Goal: Information Seeking & Learning: Check status

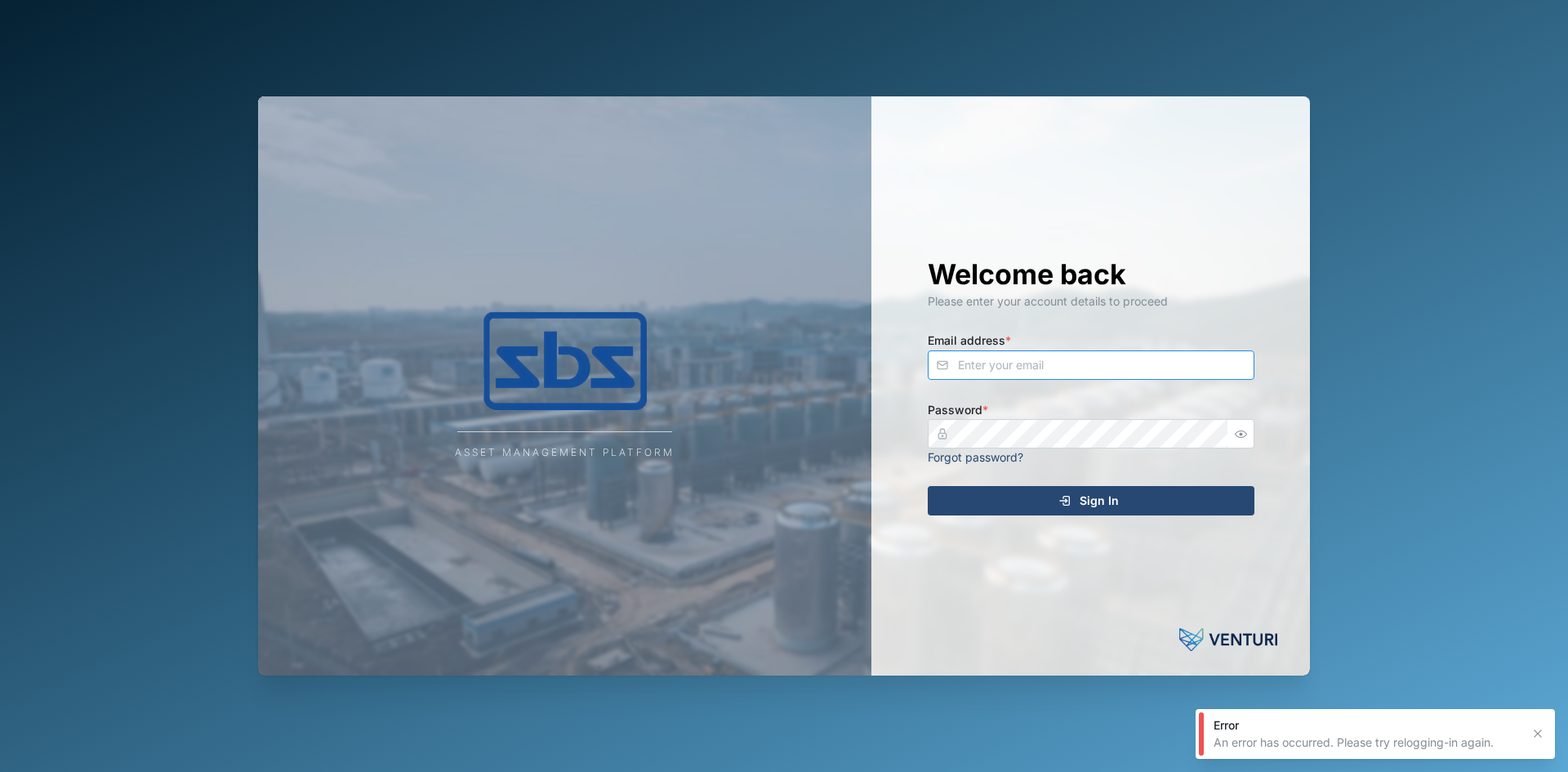
type input "[EMAIL_ADDRESS][DOMAIN_NAME]"
click at [1071, 502] on icon "submit" at bounding box center [1065, 500] width 13 height 13
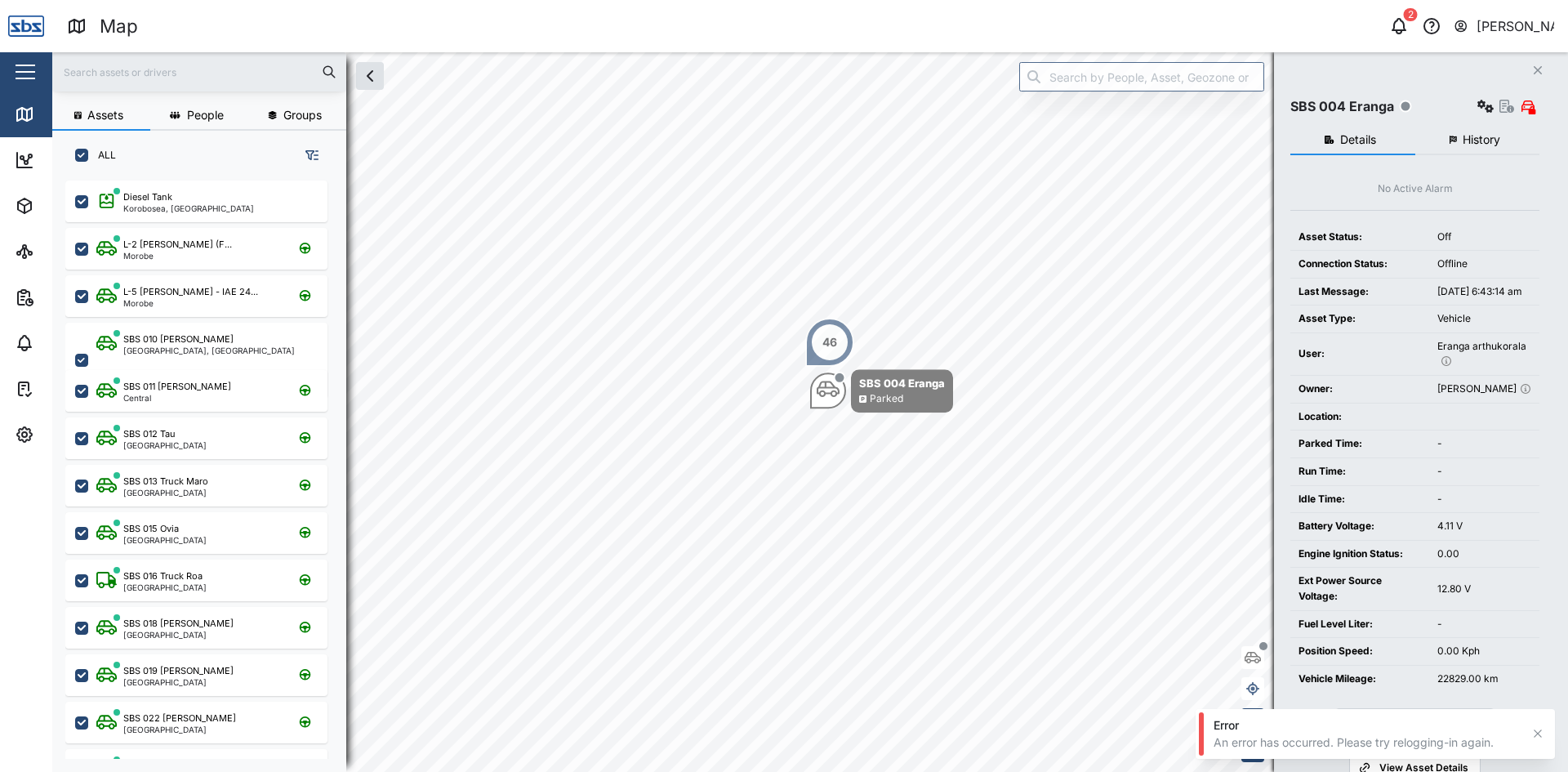
scroll to position [571, 256]
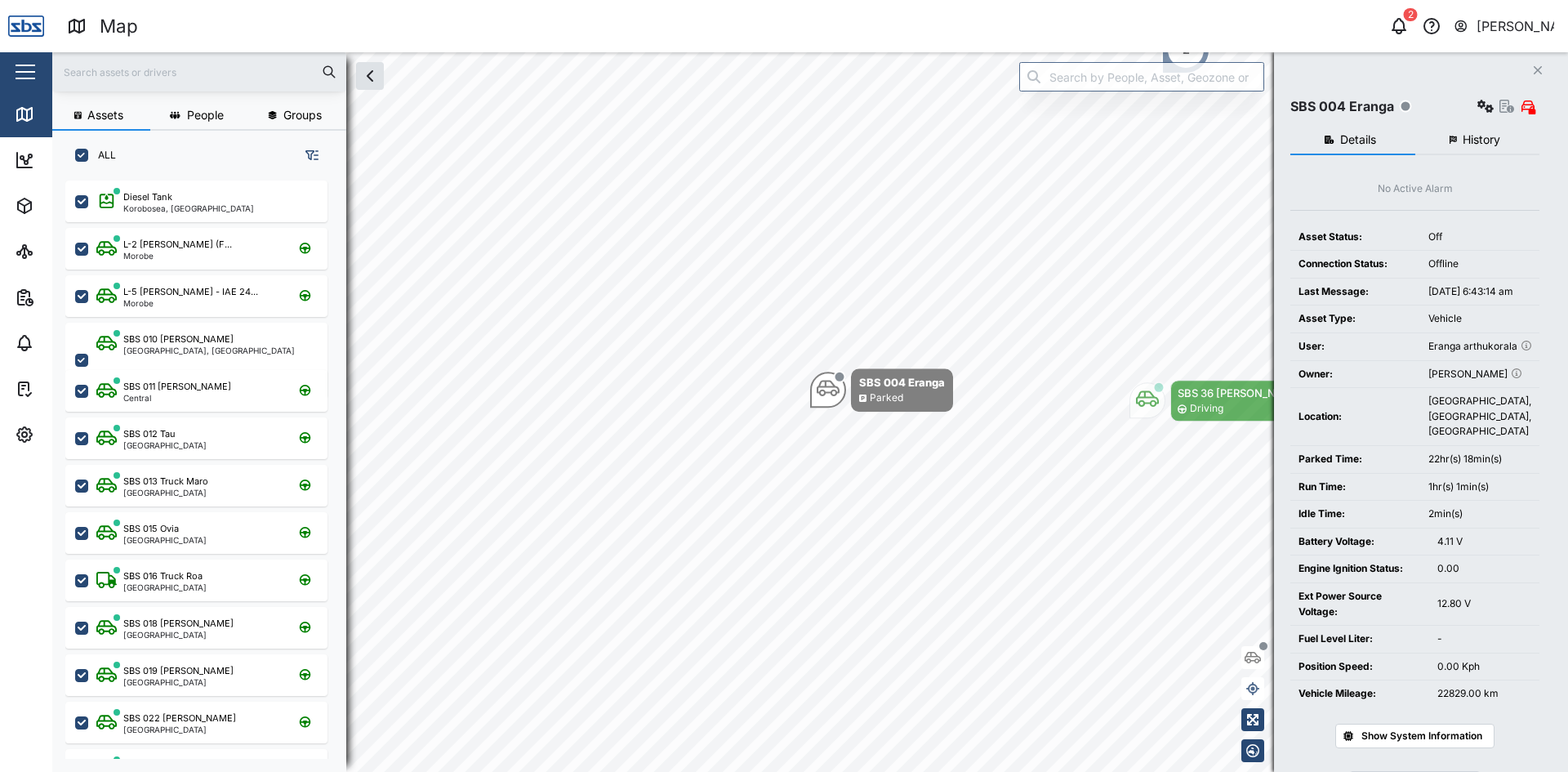
click at [139, 73] on input "text" at bounding box center [199, 72] width 274 height 24
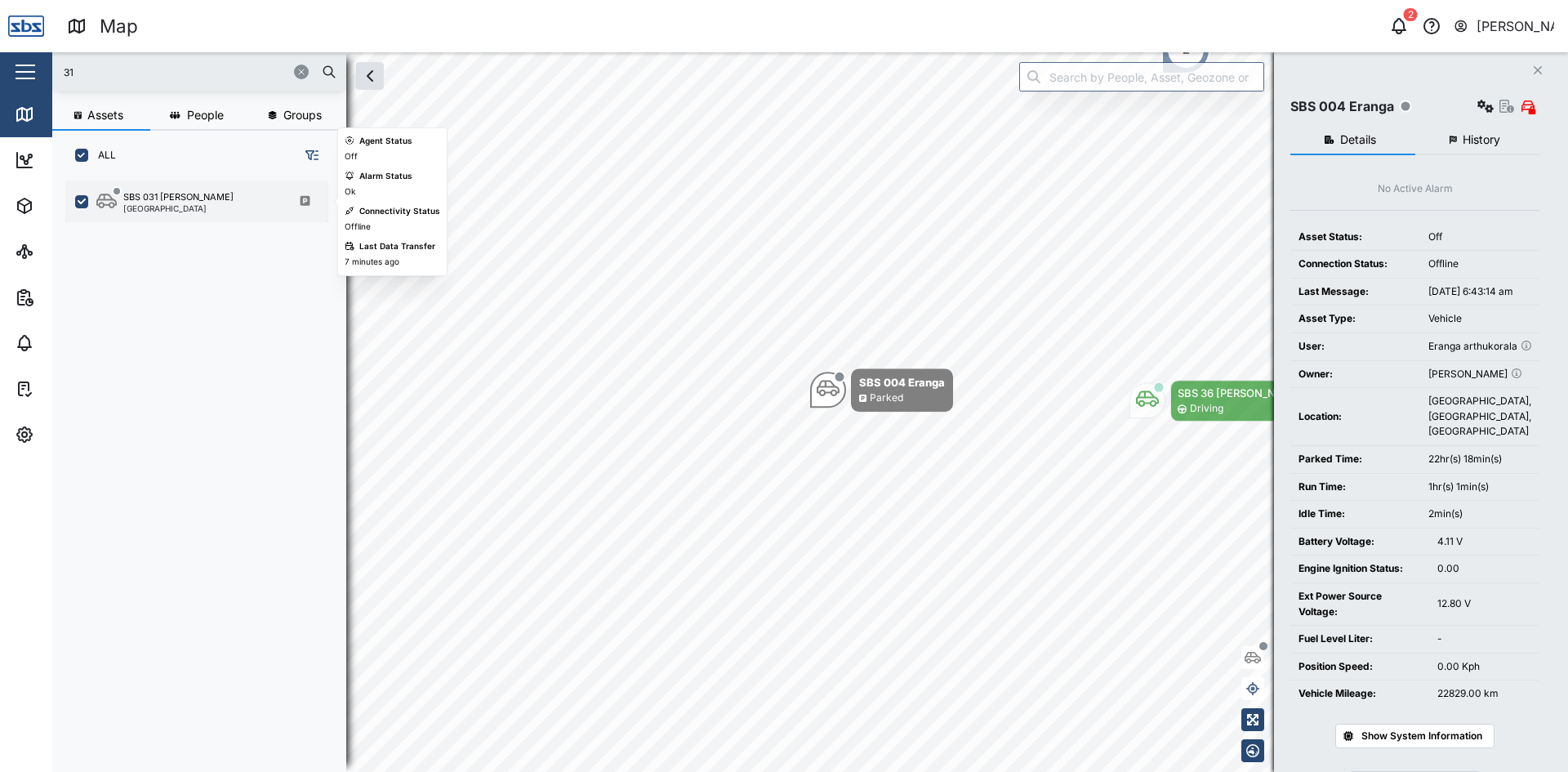
type input "31"
click at [153, 203] on div "SBS 031 [PERSON_NAME]" at bounding box center [178, 197] width 110 height 14
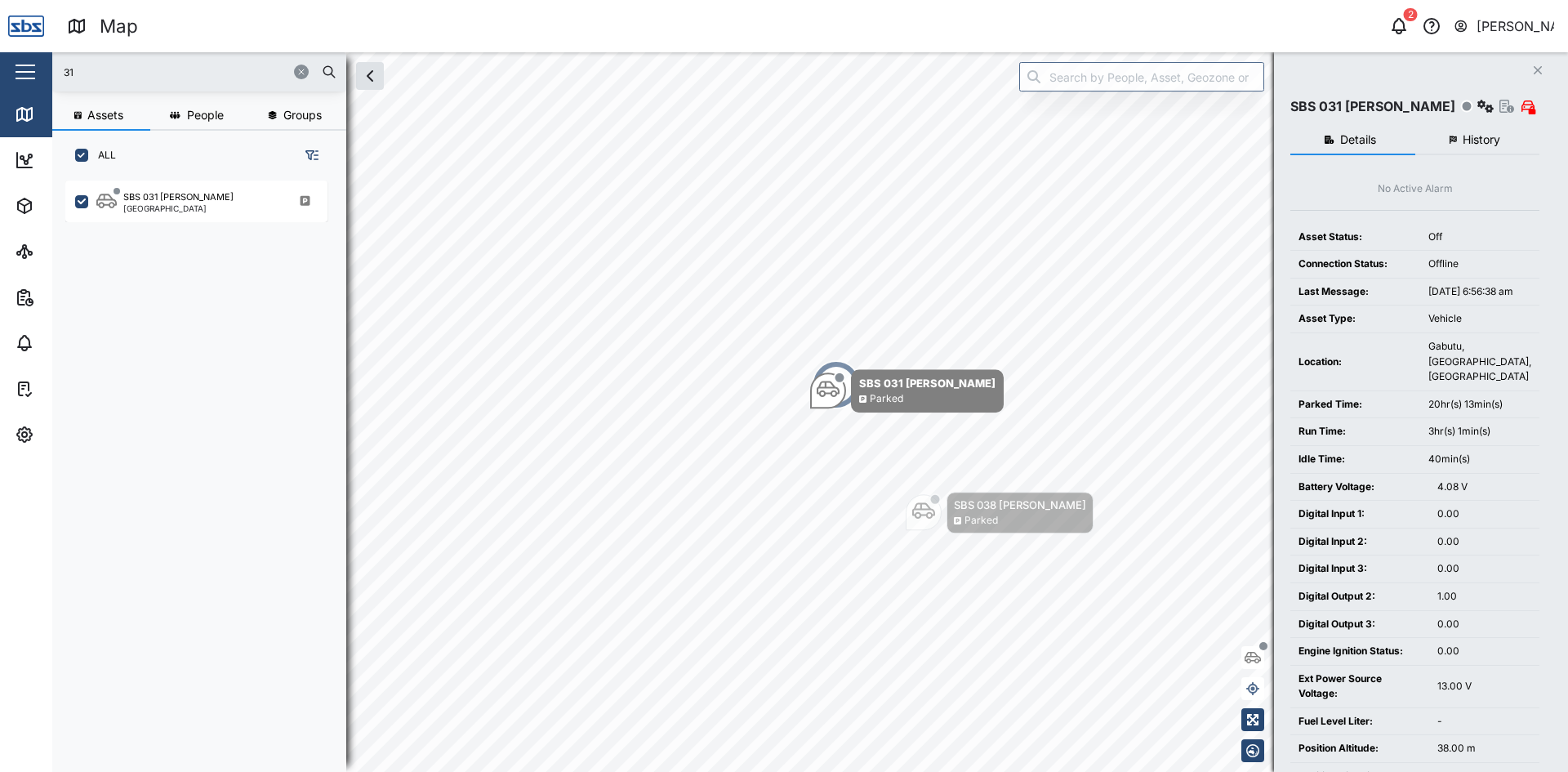
click at [1484, 137] on span "History" at bounding box center [1481, 139] width 37 height 11
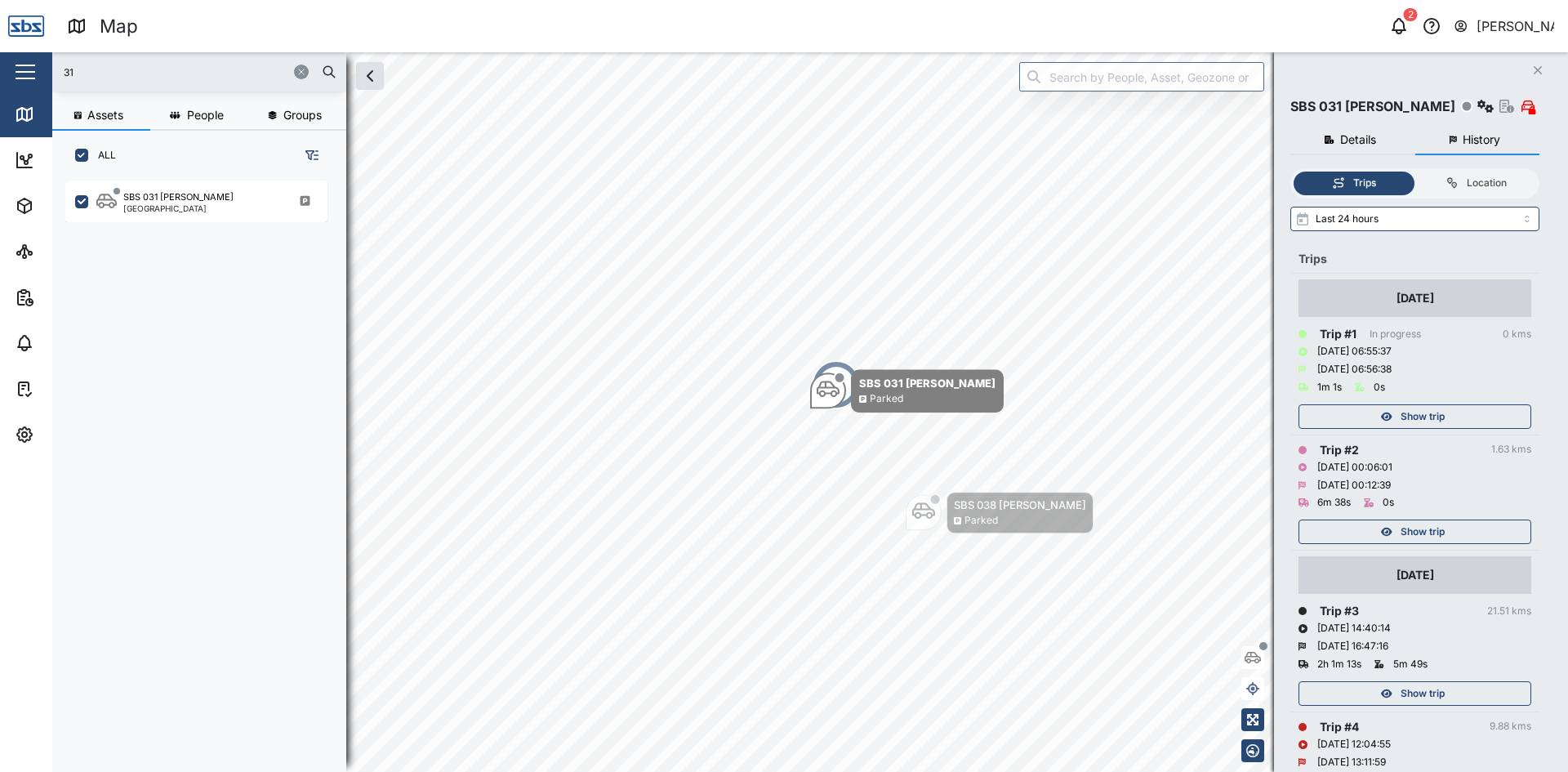
scroll to position [81, 0]
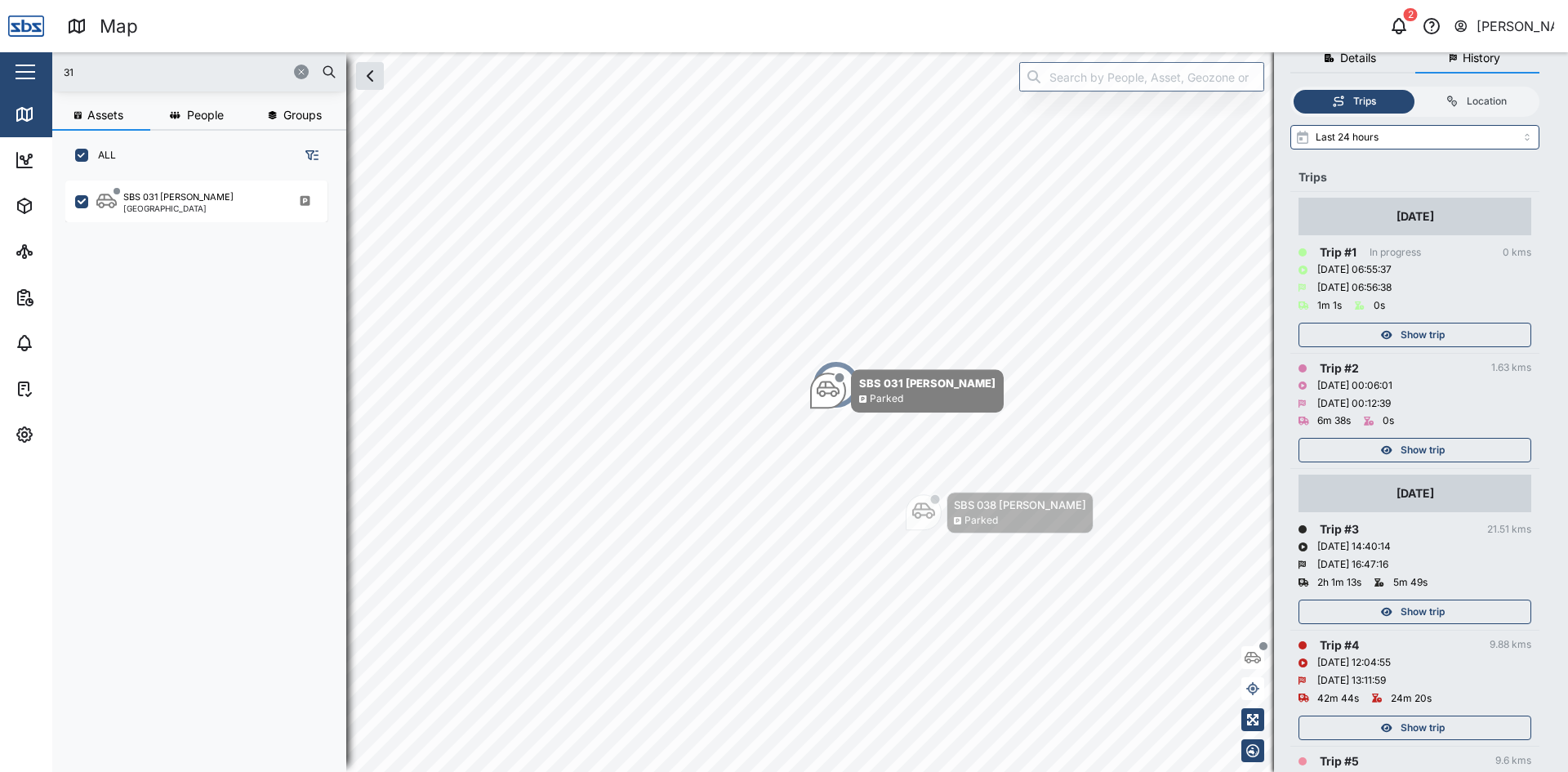
click at [1432, 608] on span "Show trip" at bounding box center [1421, 611] width 44 height 22
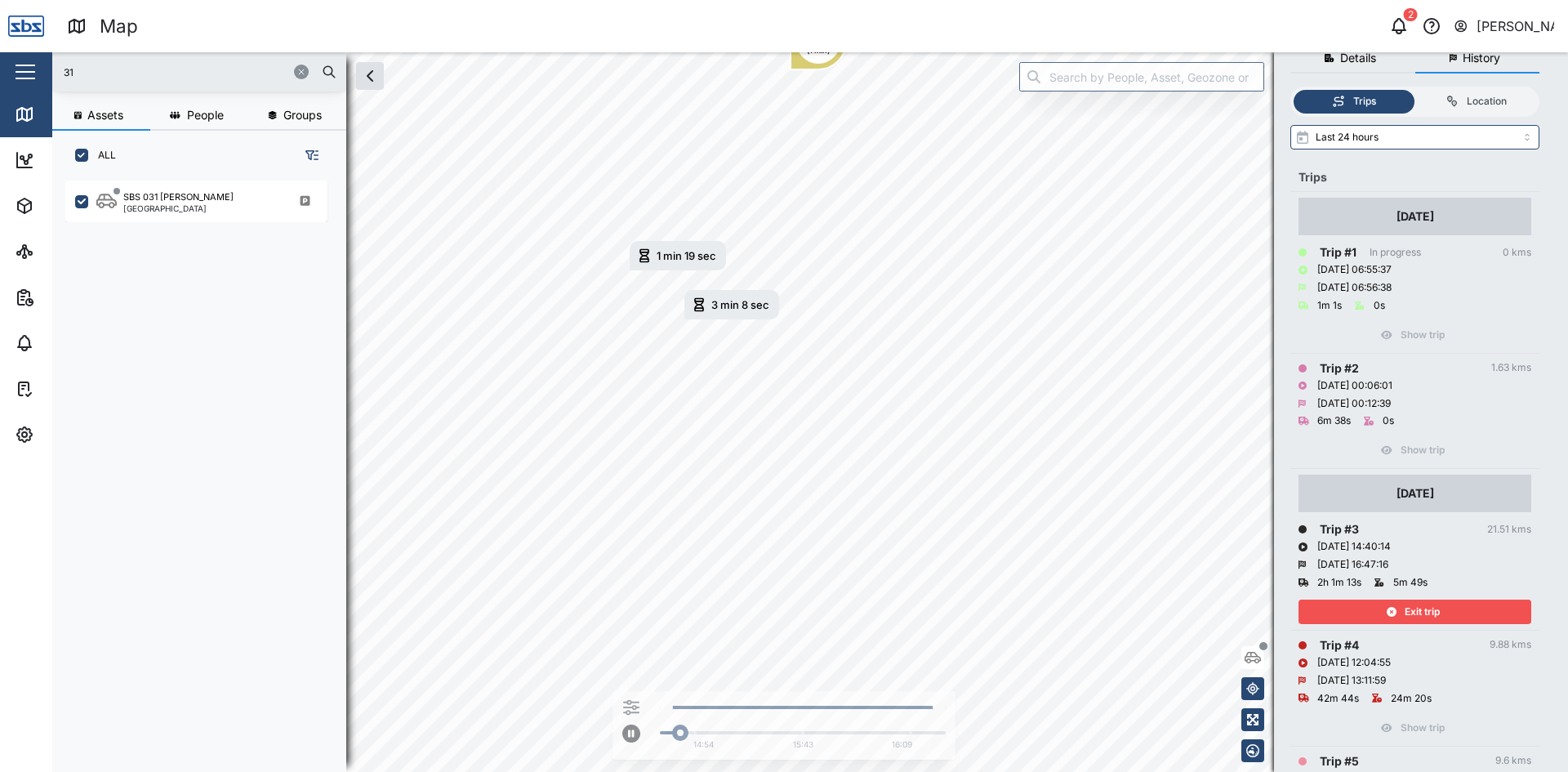
click at [1432, 608] on span "Exit trip" at bounding box center [1422, 611] width 35 height 22
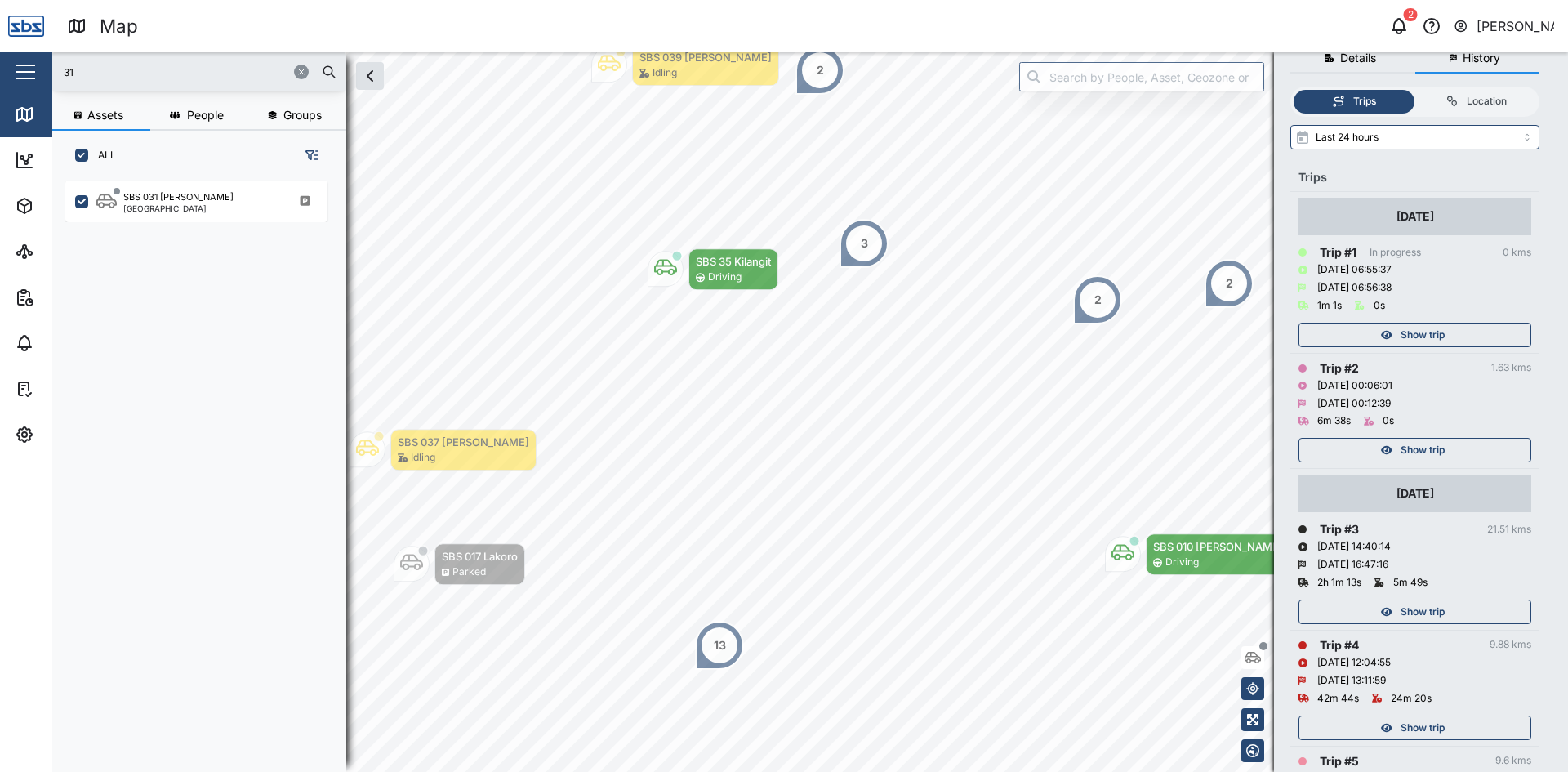
click at [1433, 448] on span "Show trip" at bounding box center [1421, 450] width 44 height 22
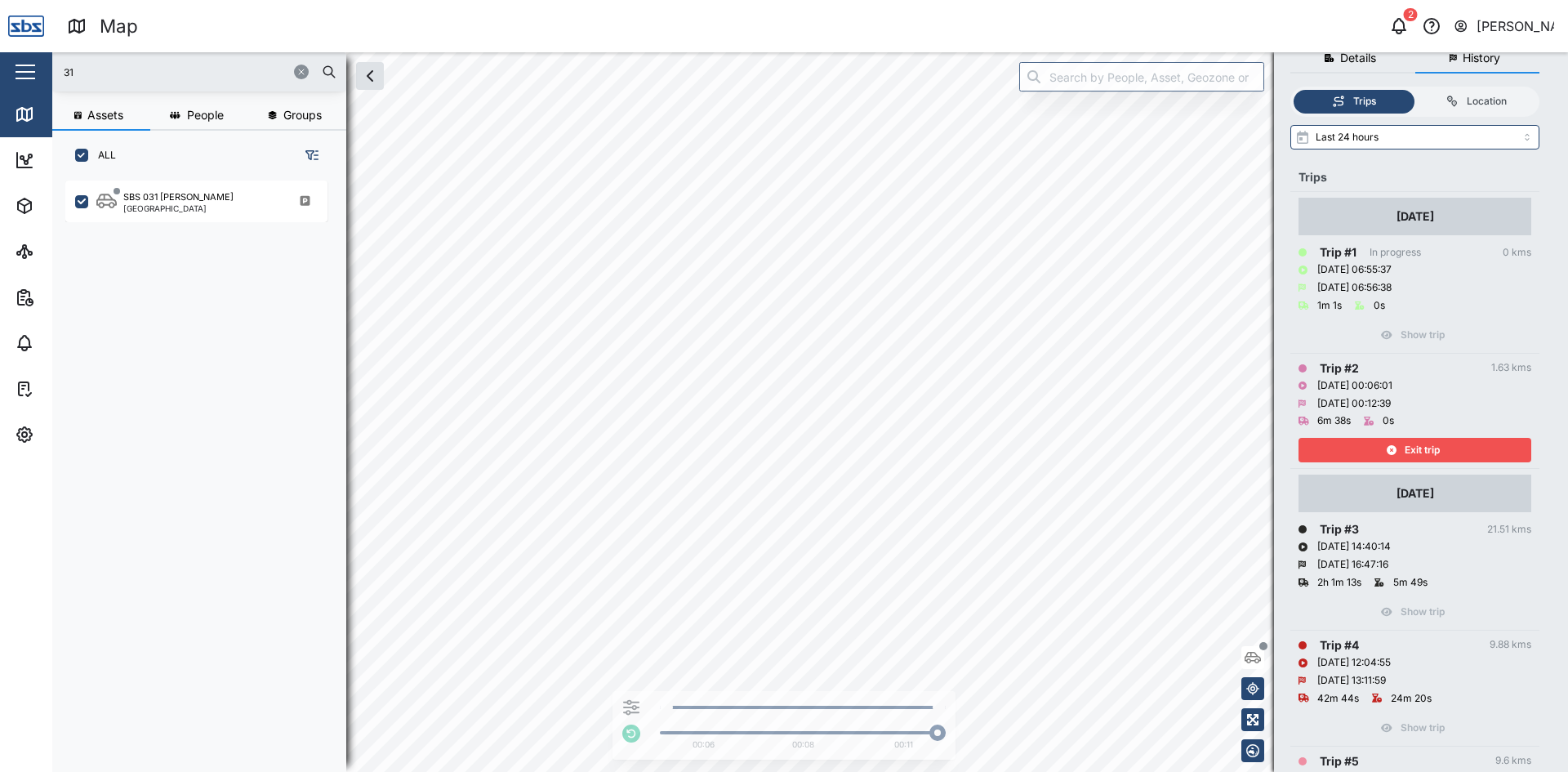
click at [1433, 448] on span "Exit trip" at bounding box center [1422, 450] width 35 height 22
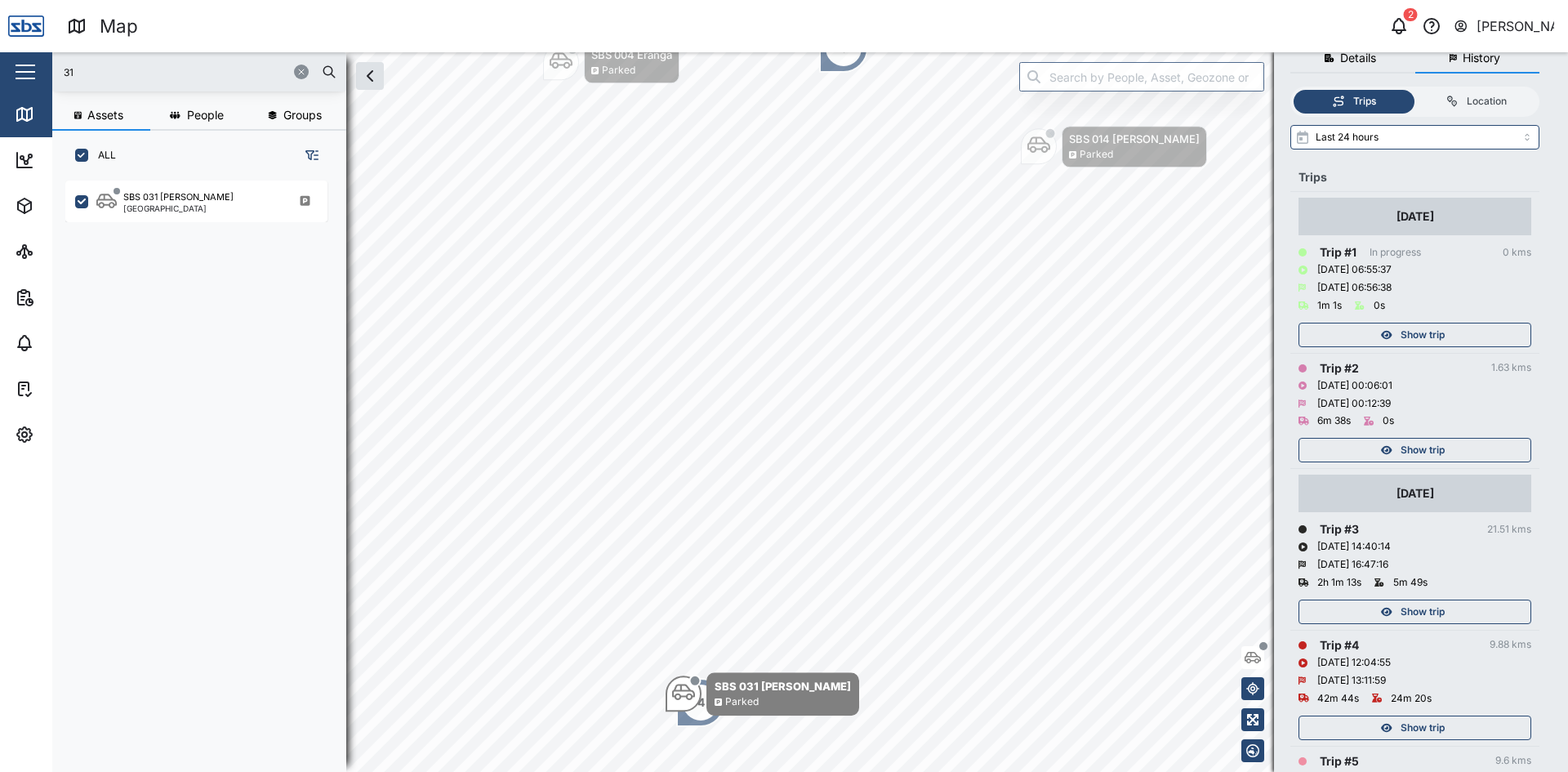
click at [1433, 448] on span "Show trip" at bounding box center [1421, 450] width 44 height 22
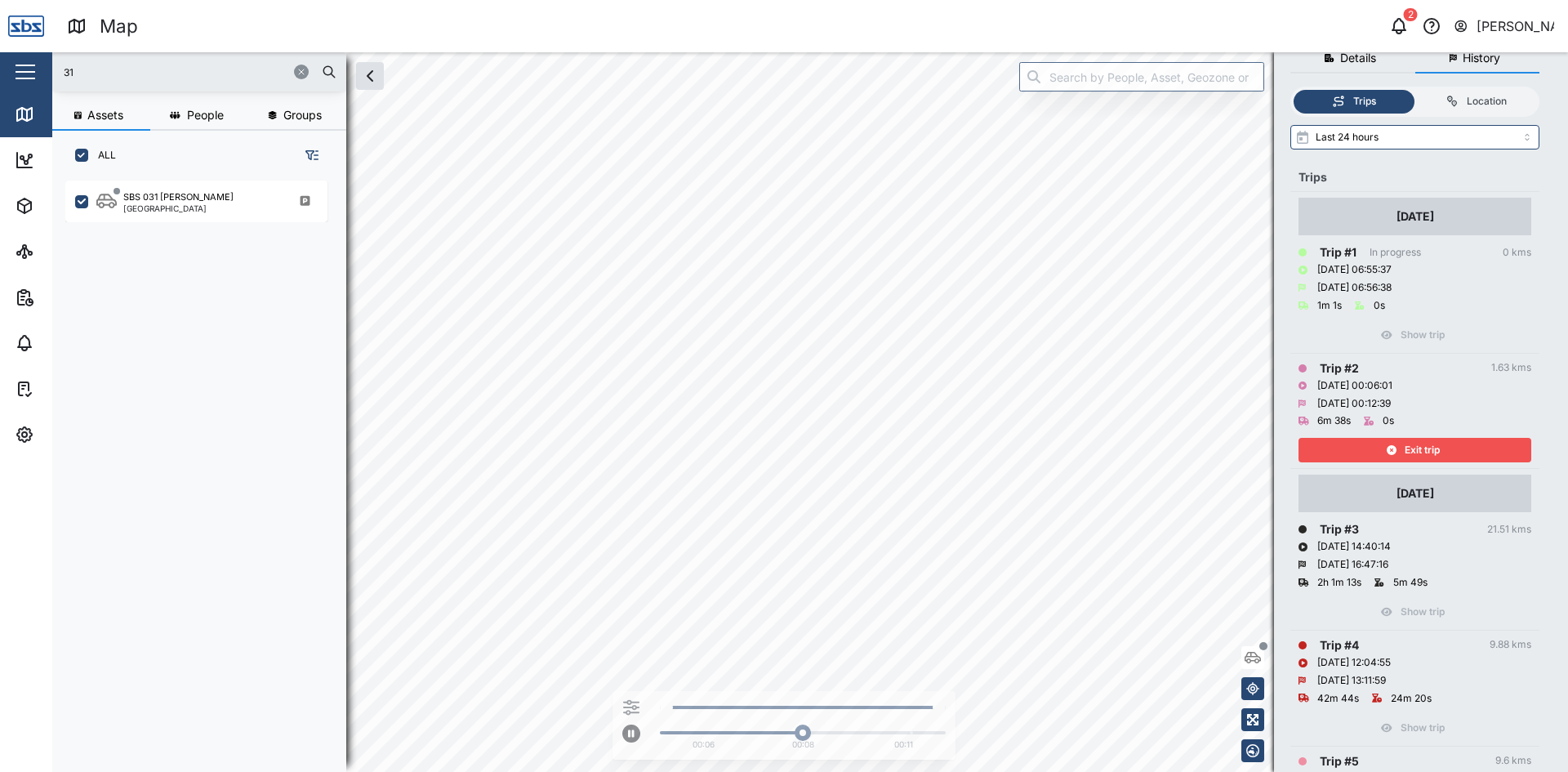
click at [1433, 448] on span "Exit trip" at bounding box center [1422, 450] width 35 height 22
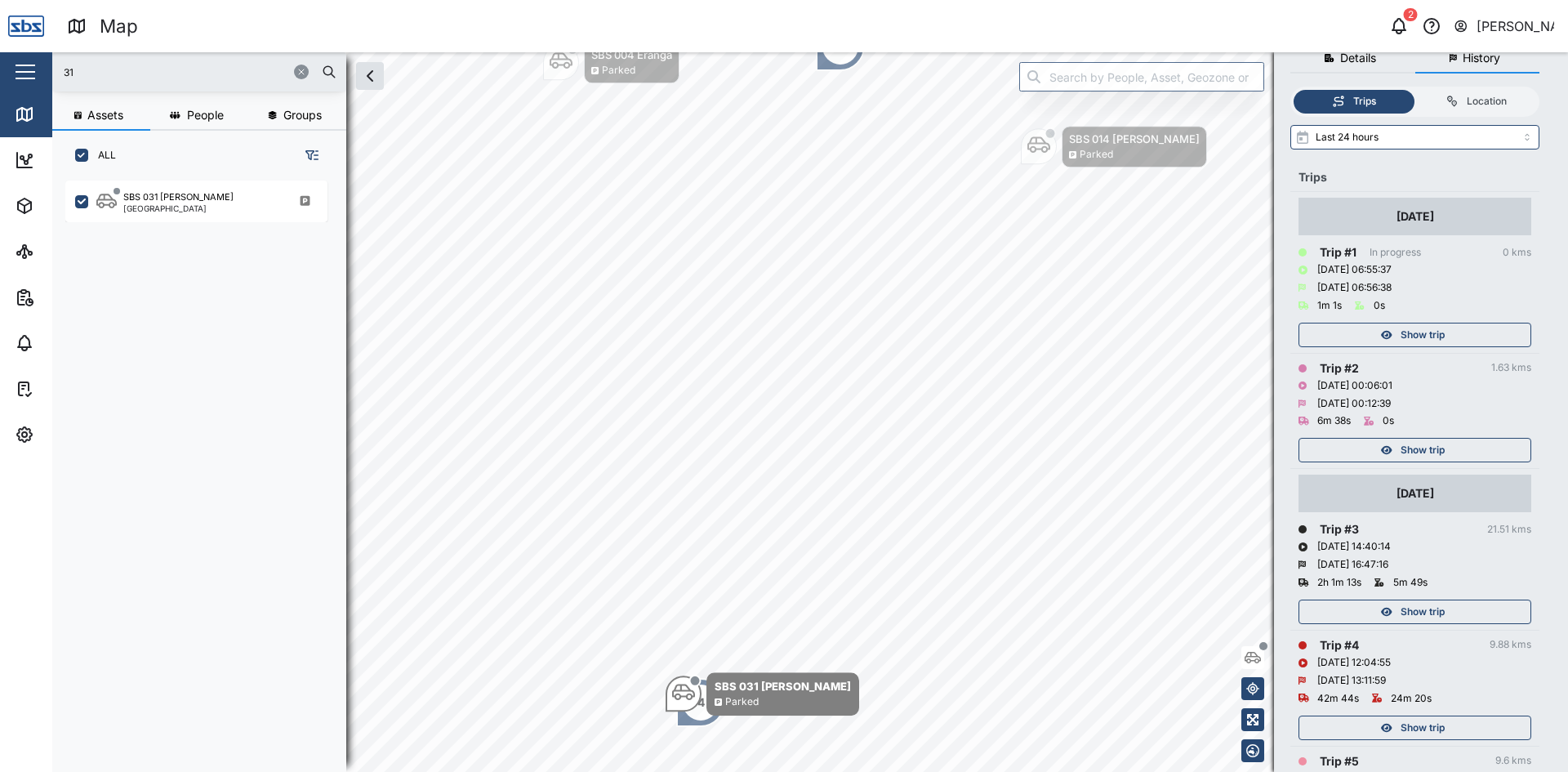
click at [1444, 327] on span "Show trip" at bounding box center [1421, 334] width 44 height 22
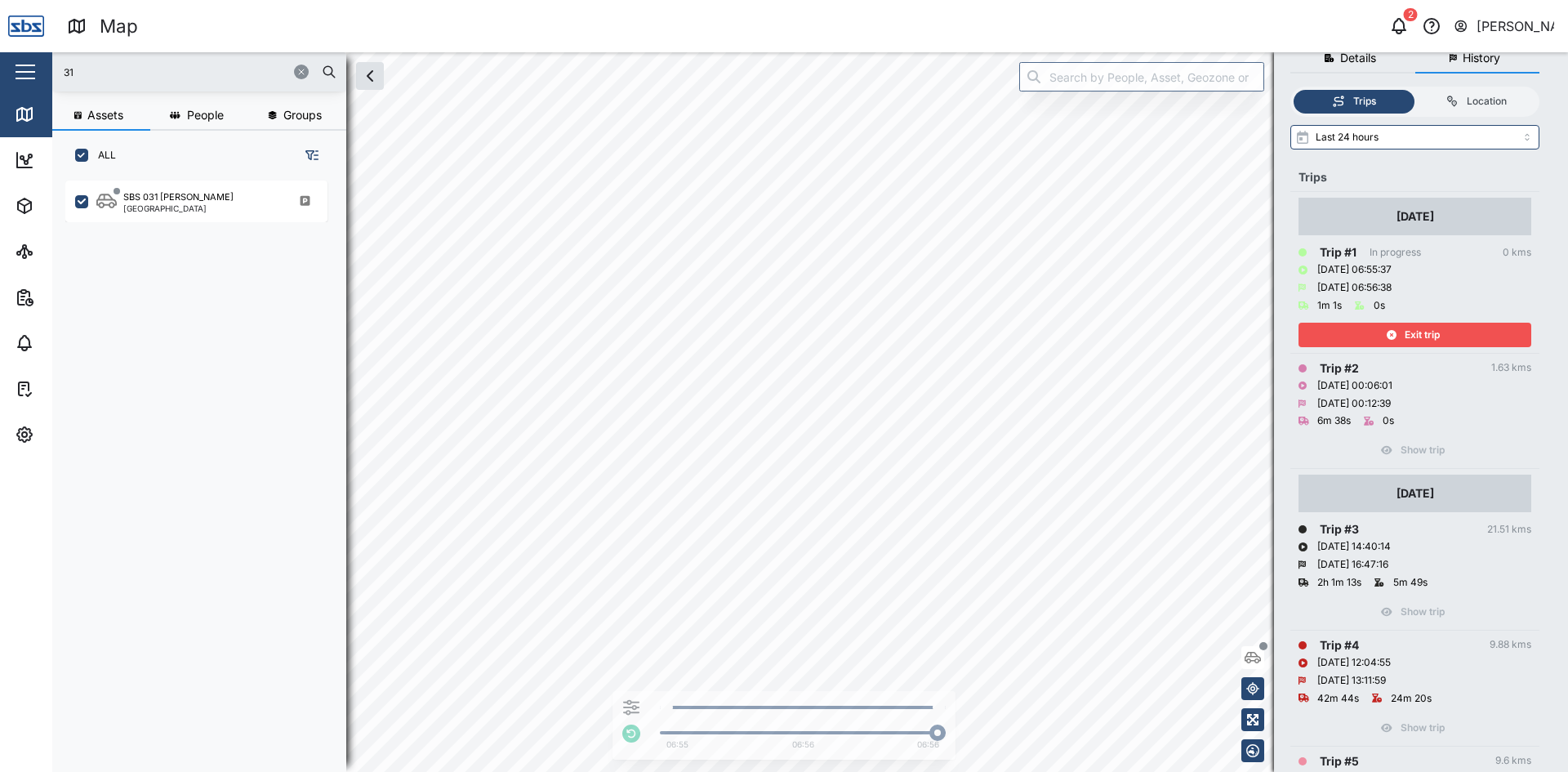
click at [1444, 327] on div "Exit trip" at bounding box center [1412, 334] width 212 height 22
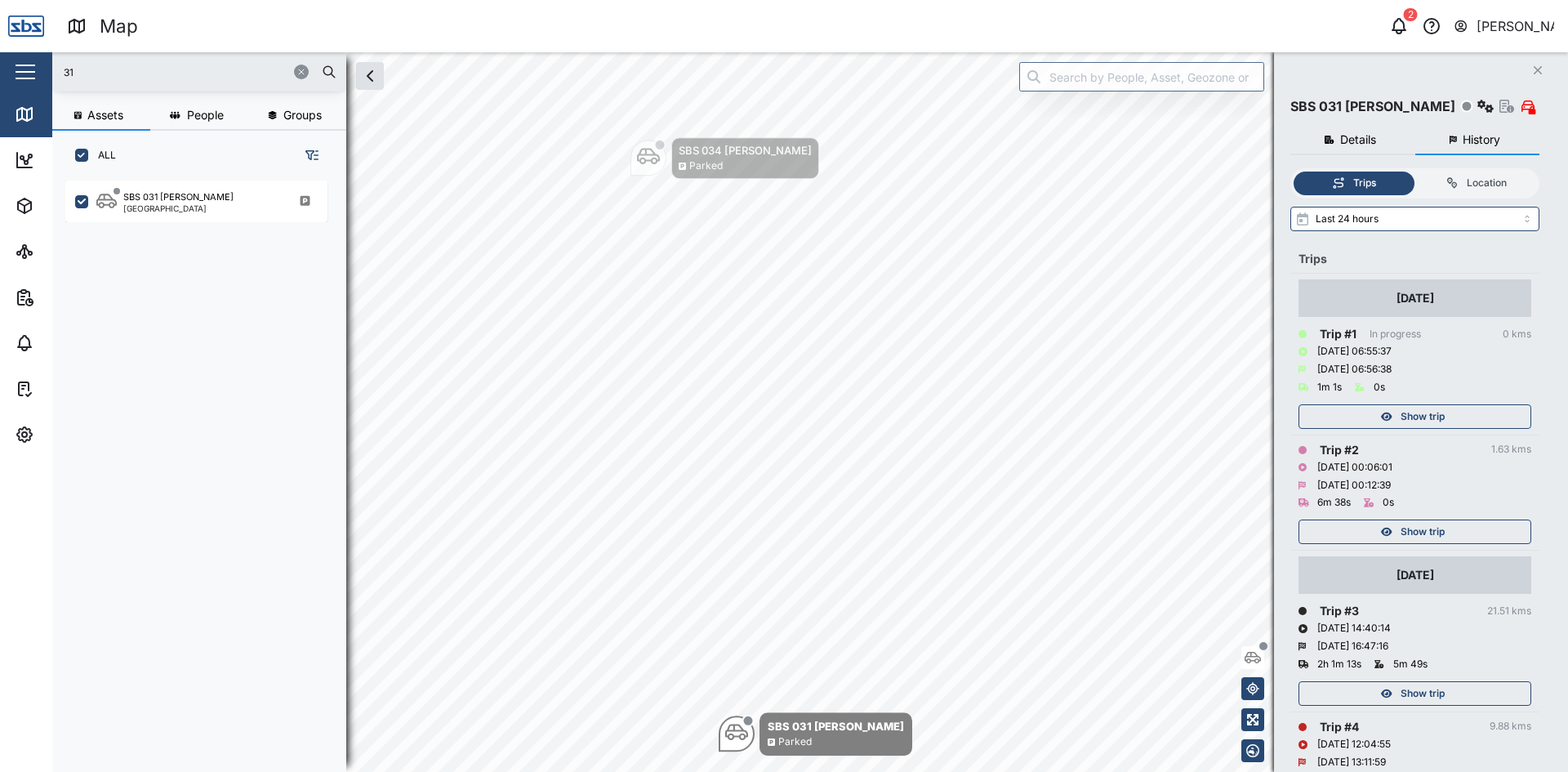
click at [1539, 69] on icon "button" at bounding box center [1537, 70] width 8 height 8
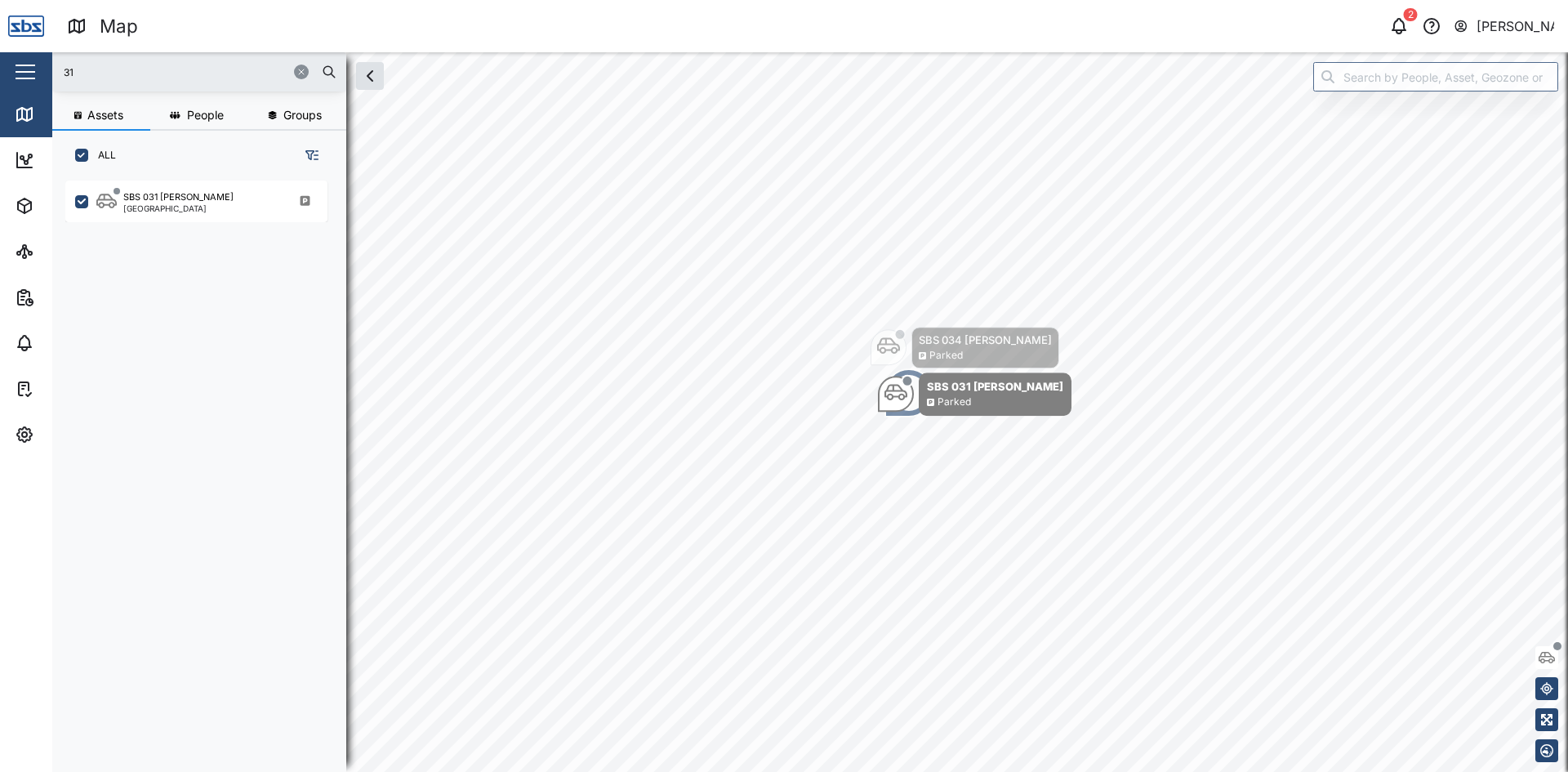
click at [303, 67] on button "button" at bounding box center [301, 72] width 15 height 15
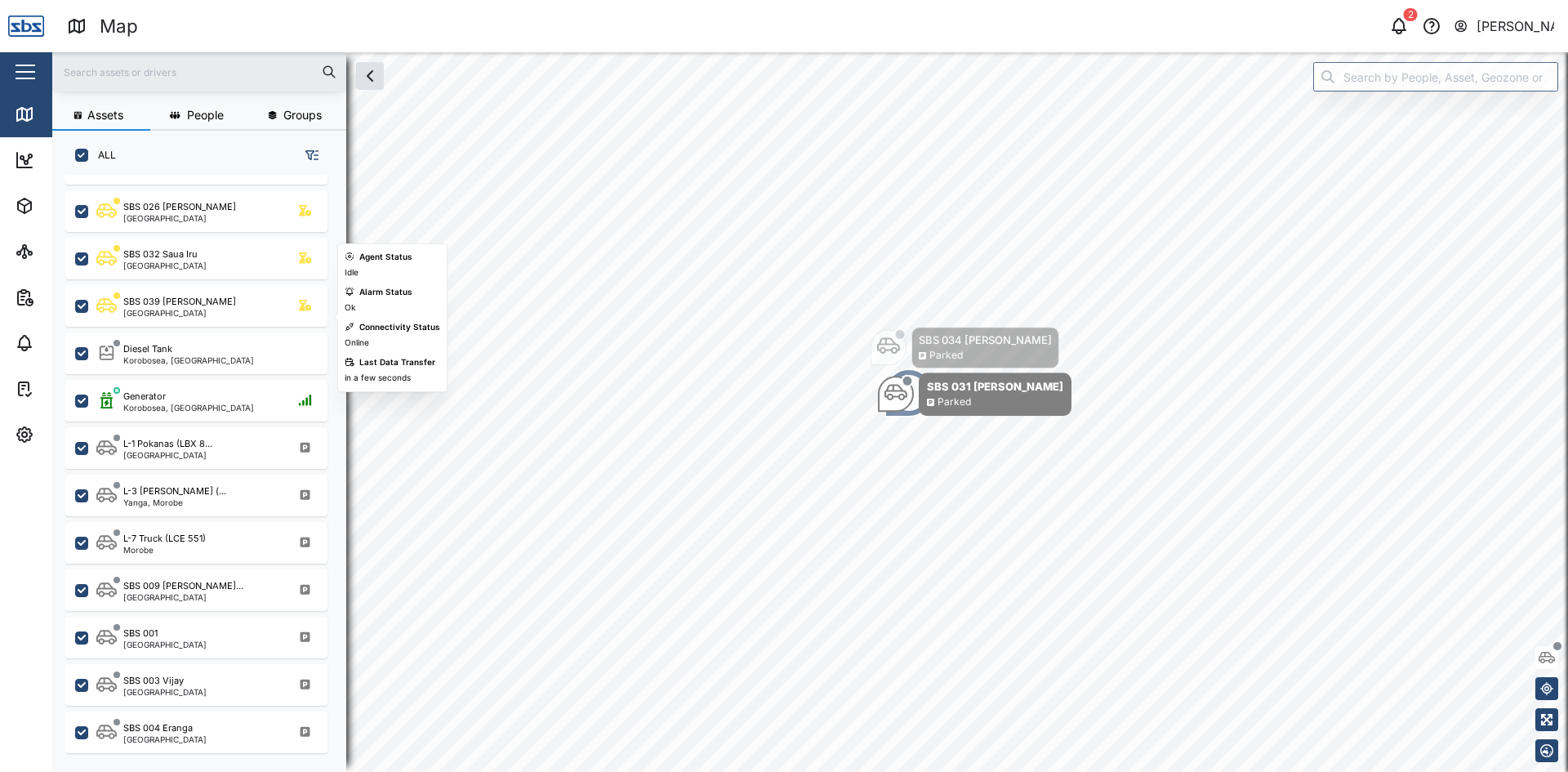
scroll to position [898, 0]
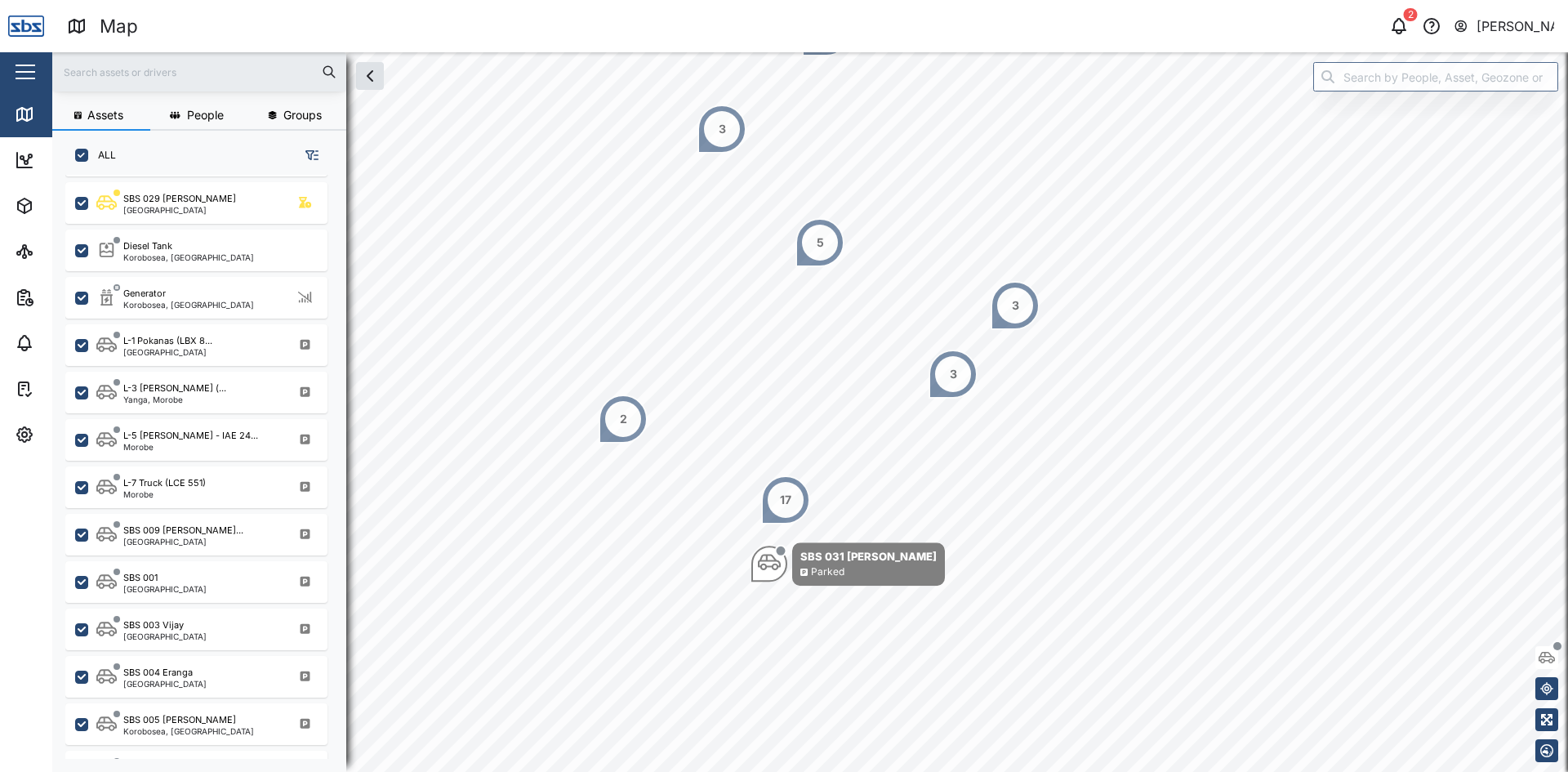
click at [163, 75] on input "text" at bounding box center [199, 72] width 274 height 24
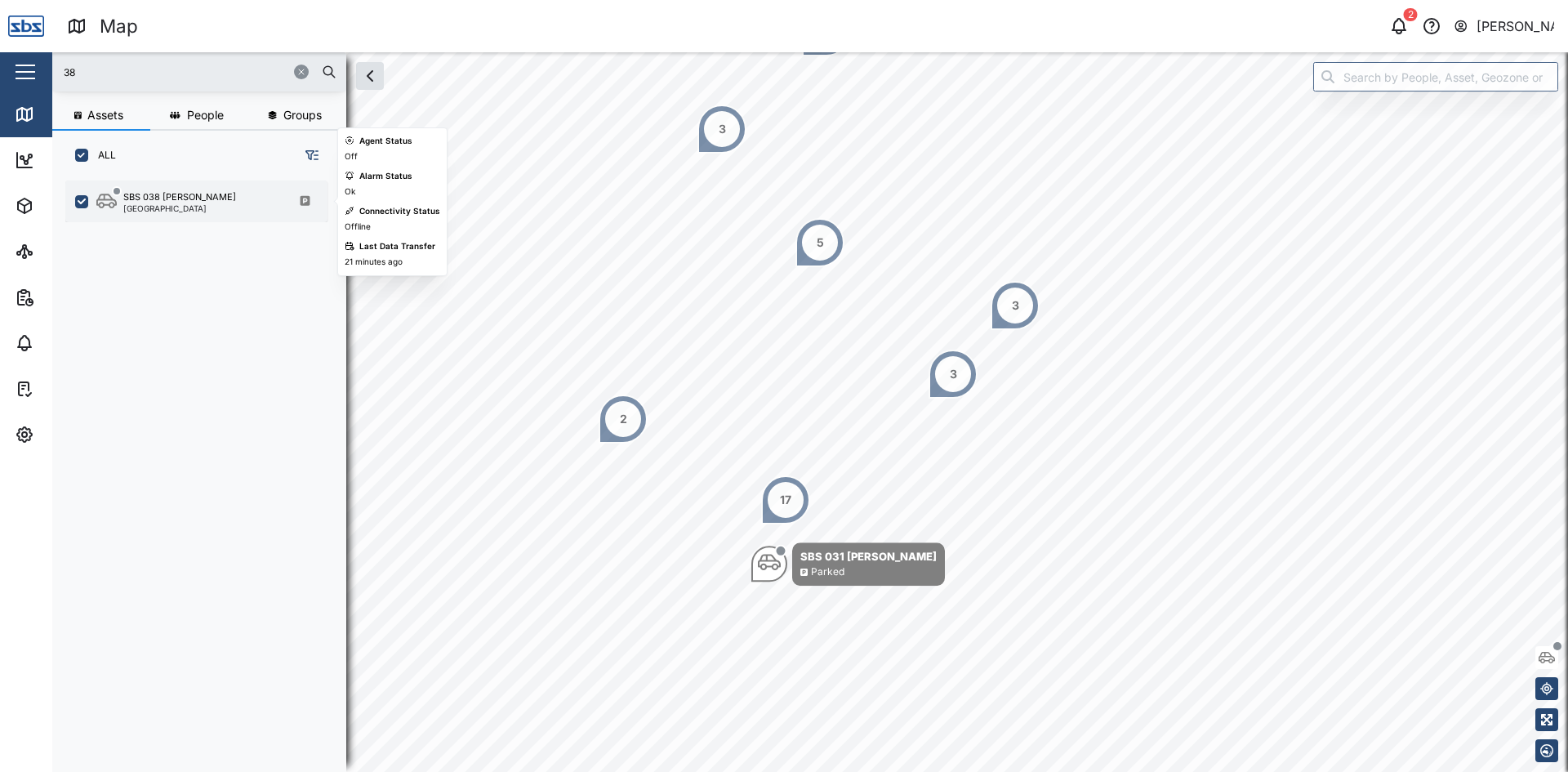
type input "38"
click at [158, 207] on div "[GEOGRAPHIC_DATA]" at bounding box center [179, 208] width 113 height 8
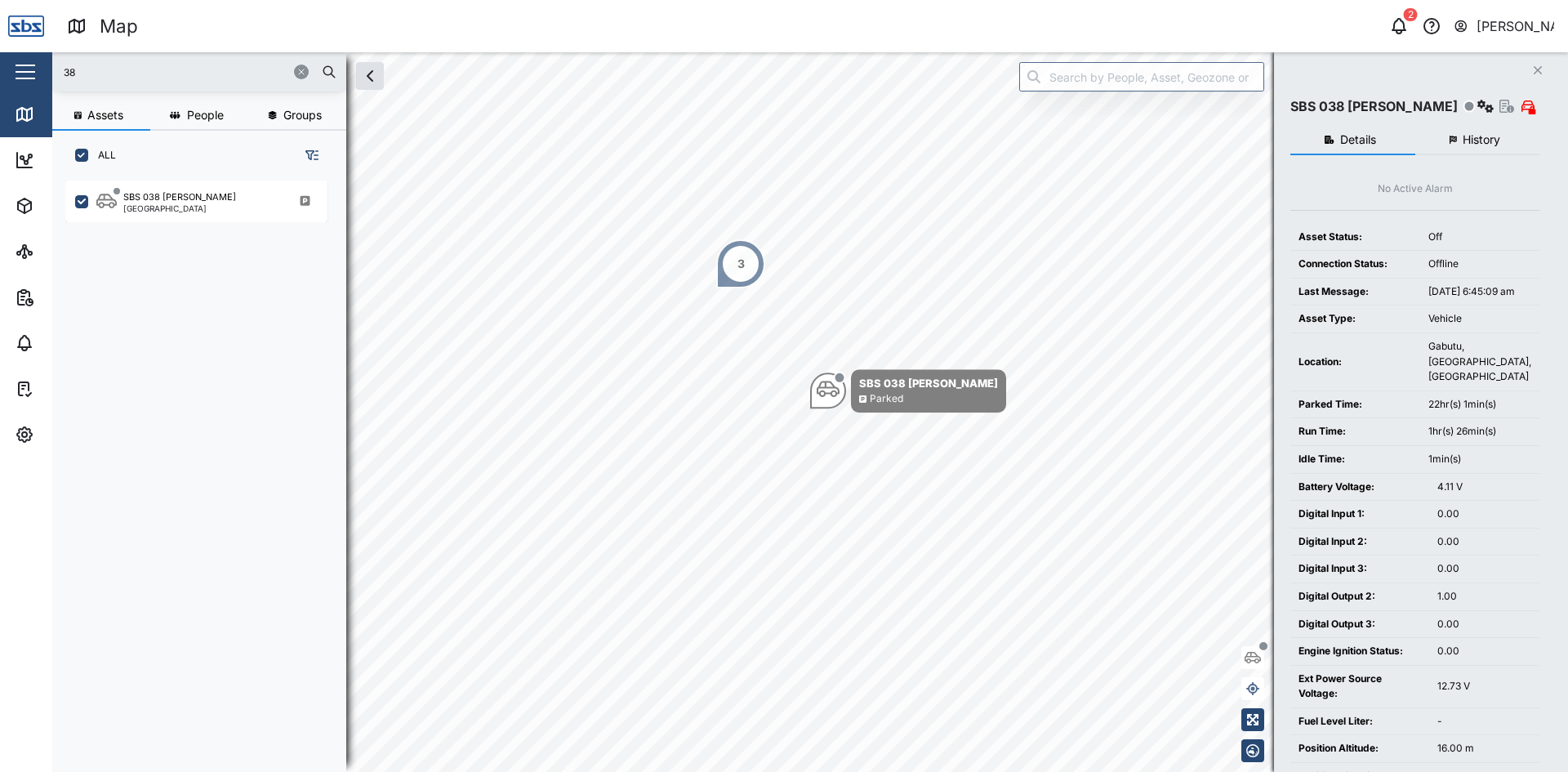
click at [1498, 133] on span "History" at bounding box center [1481, 139] width 37 height 11
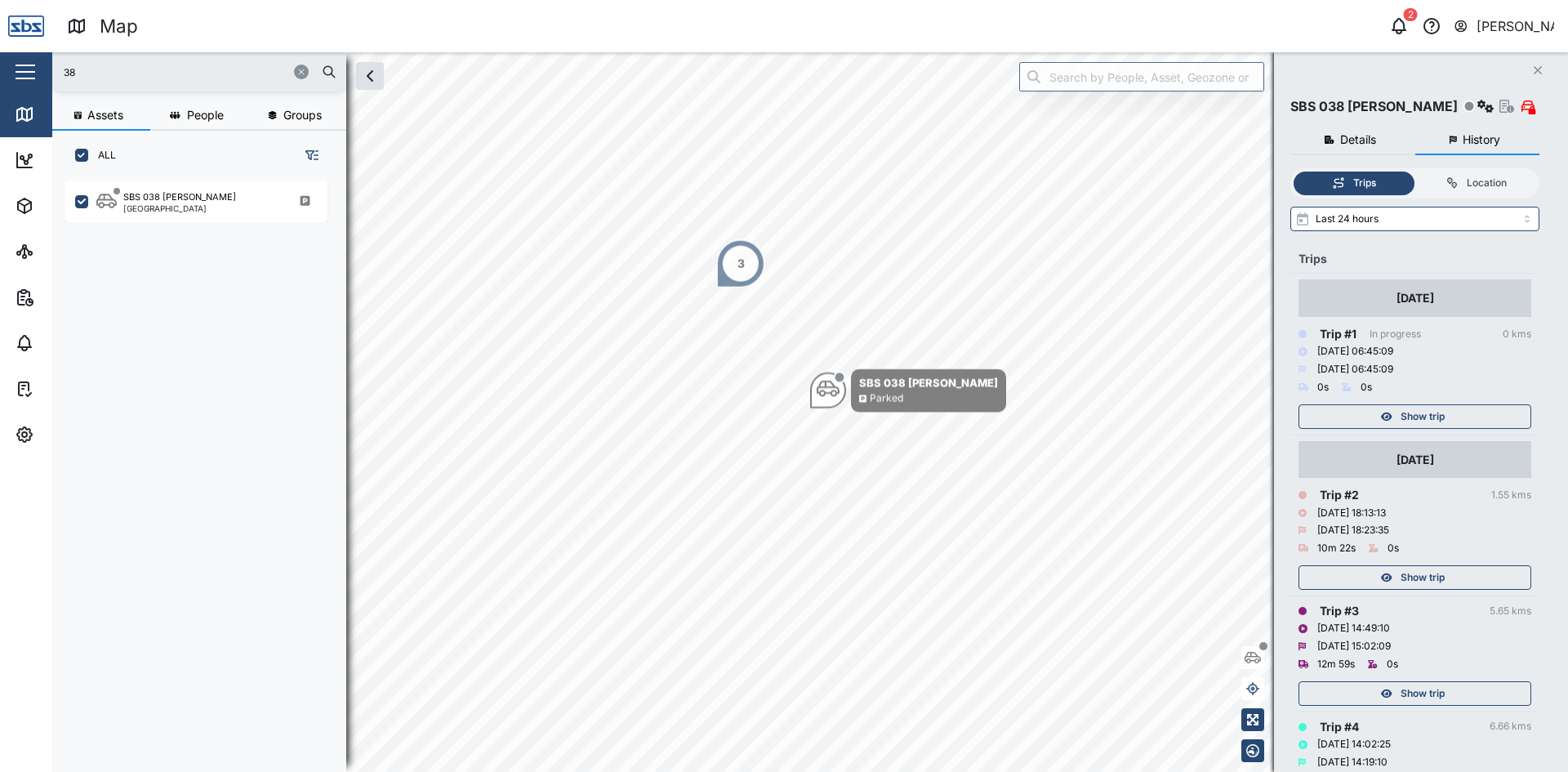
click at [1460, 423] on div "Show trip" at bounding box center [1412, 416] width 212 height 22
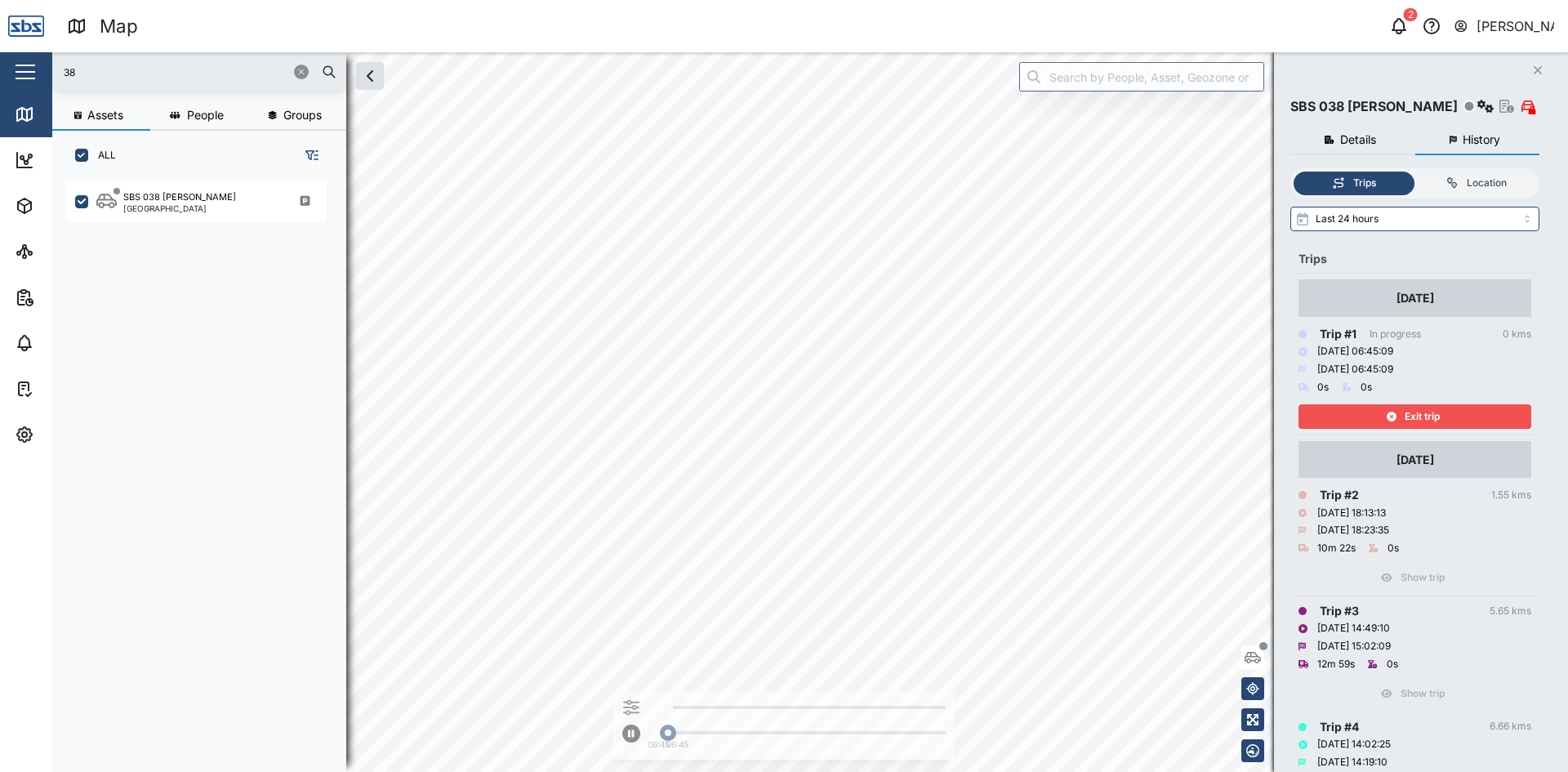
click at [1460, 423] on div "Exit trip" at bounding box center [1412, 416] width 212 height 22
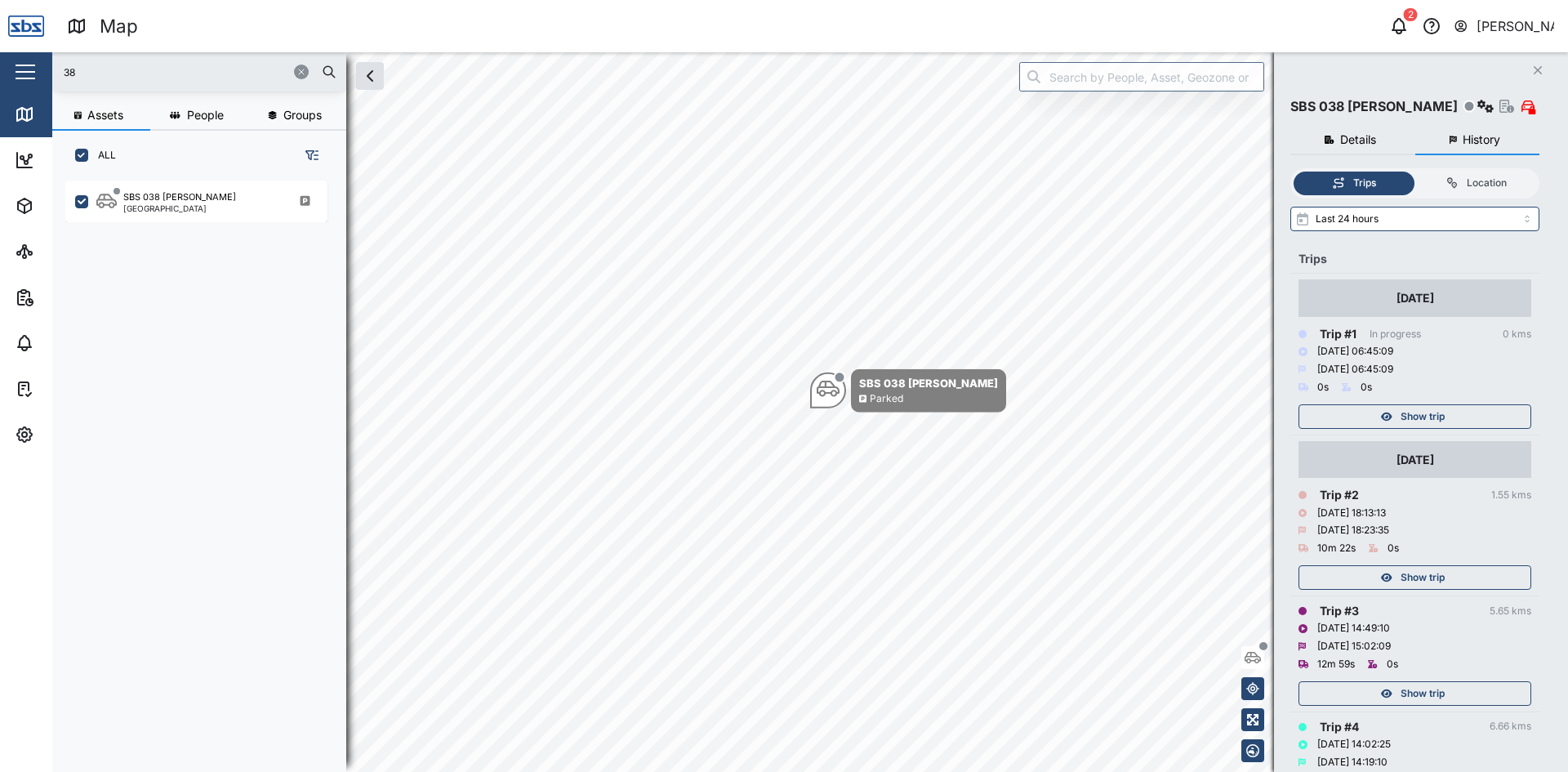
click at [1407, 578] on span "Show trip" at bounding box center [1421, 577] width 44 height 22
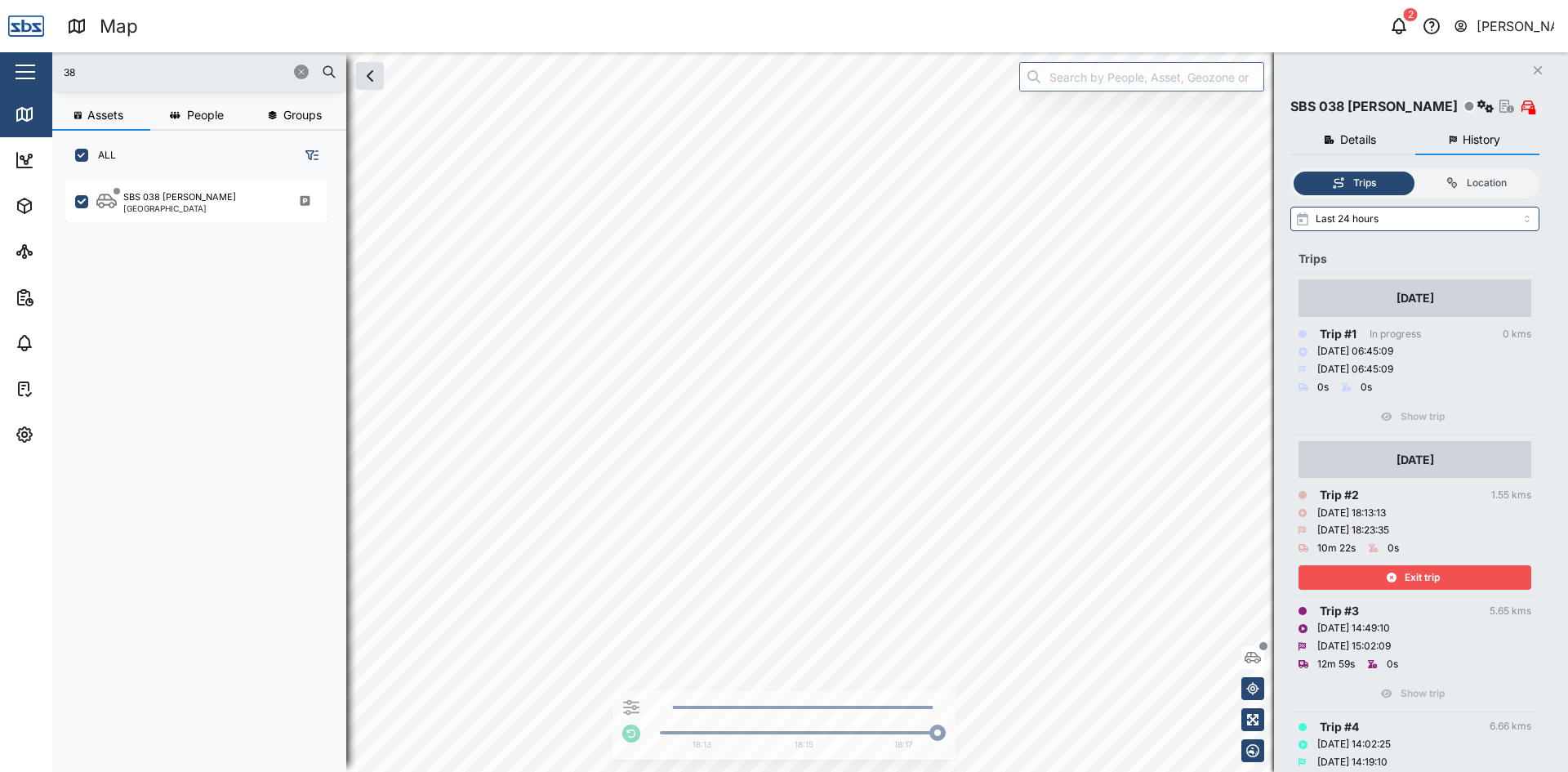
click at [1540, 65] on icon "Close" at bounding box center [1537, 70] width 9 height 13
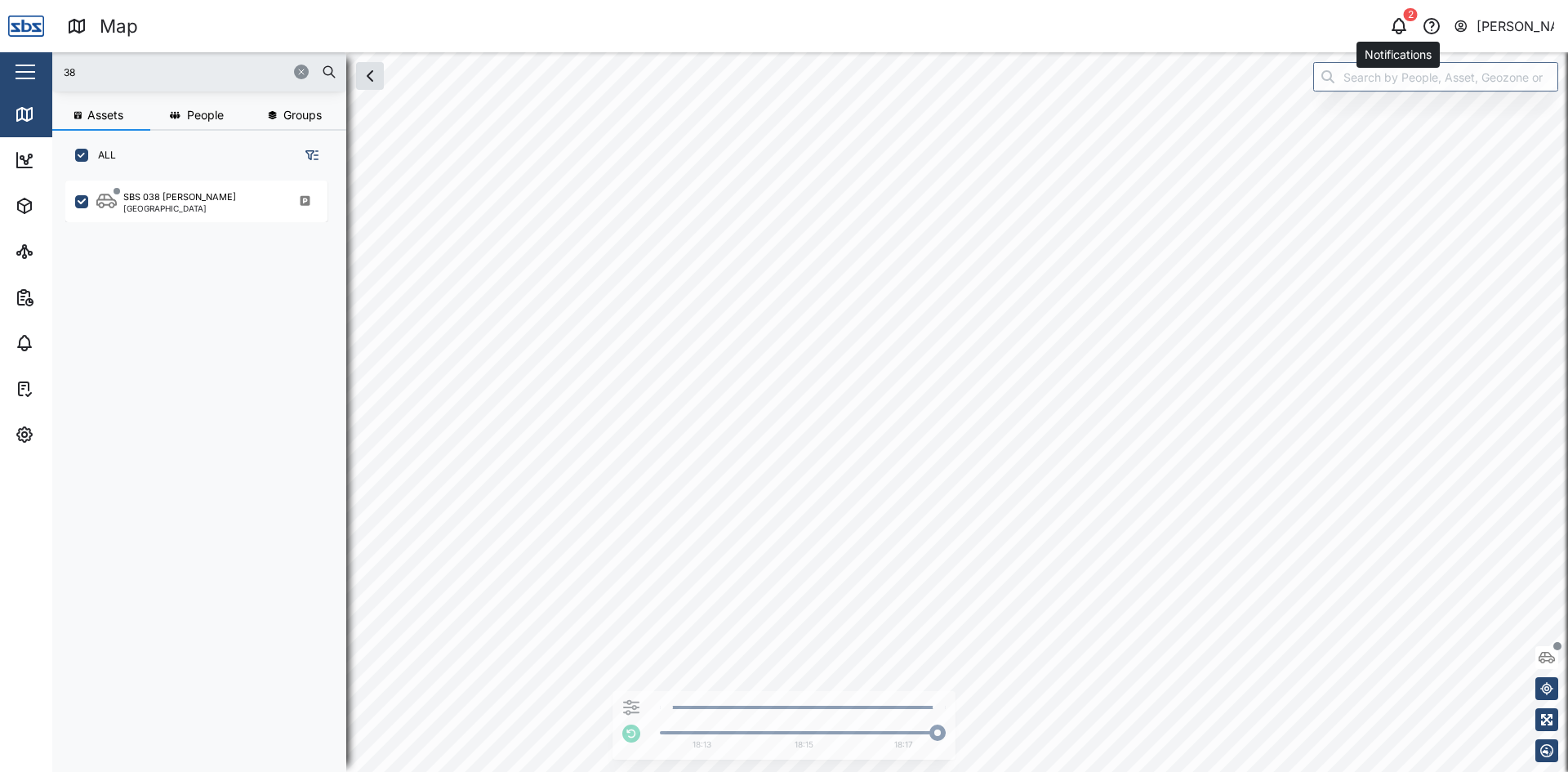
click at [1394, 22] on icon "button" at bounding box center [1398, 24] width 13 height 11
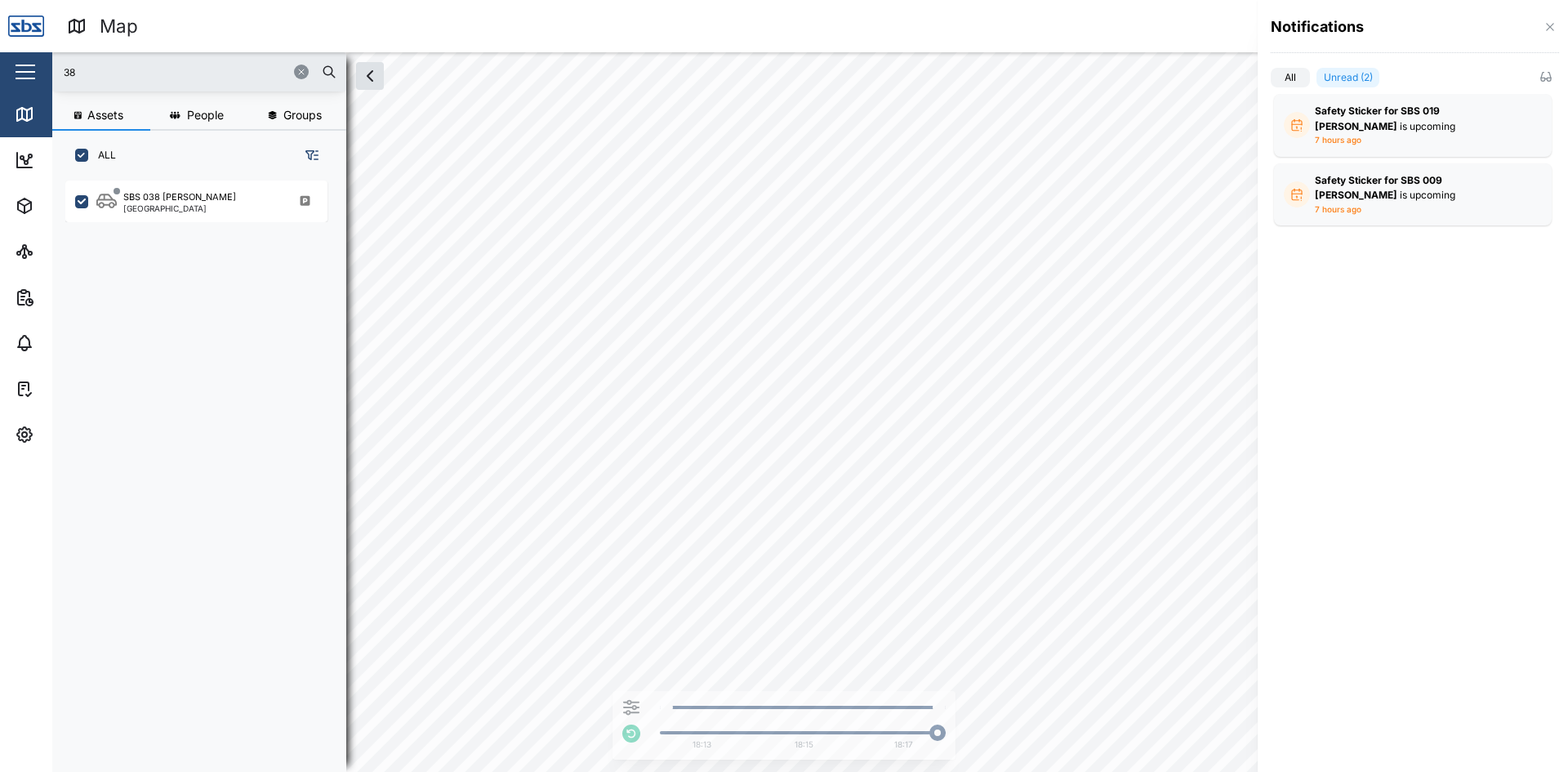
click at [1127, 285] on div at bounding box center [784, 386] width 1568 height 772
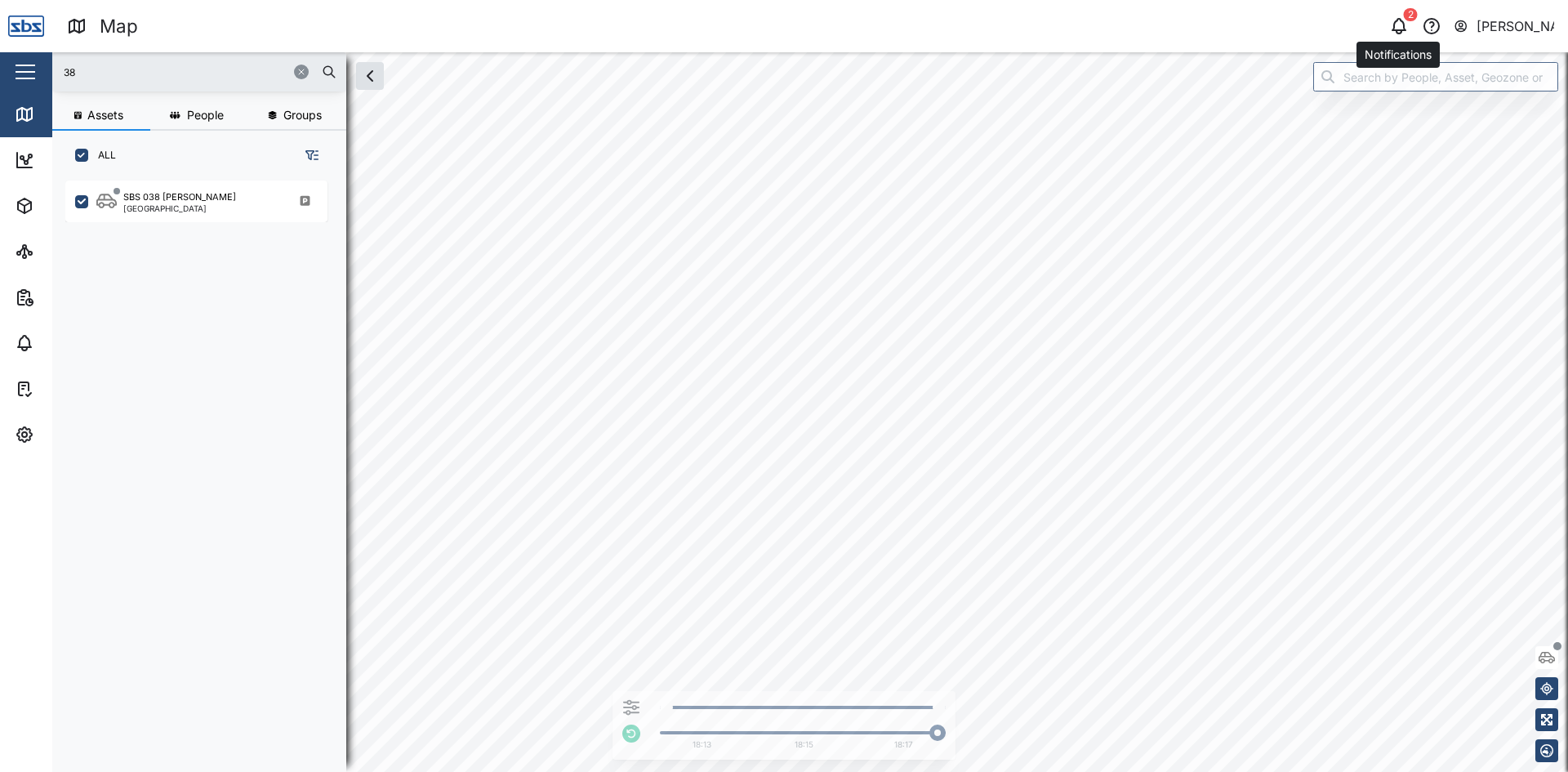
click at [1400, 24] on icon "button" at bounding box center [1398, 25] width 20 height 20
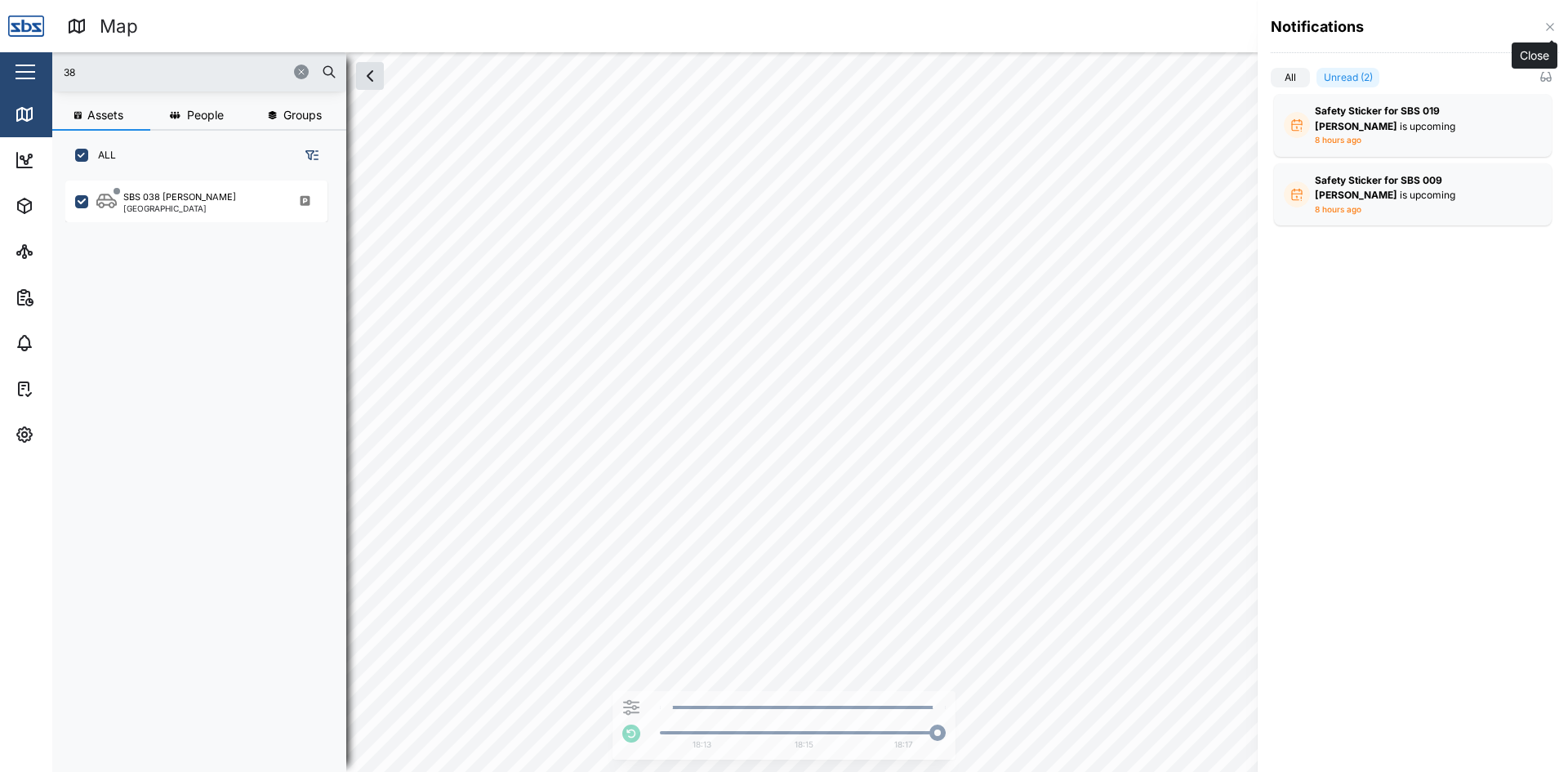
click at [1544, 27] on icon "button" at bounding box center [1549, 27] width 13 height 13
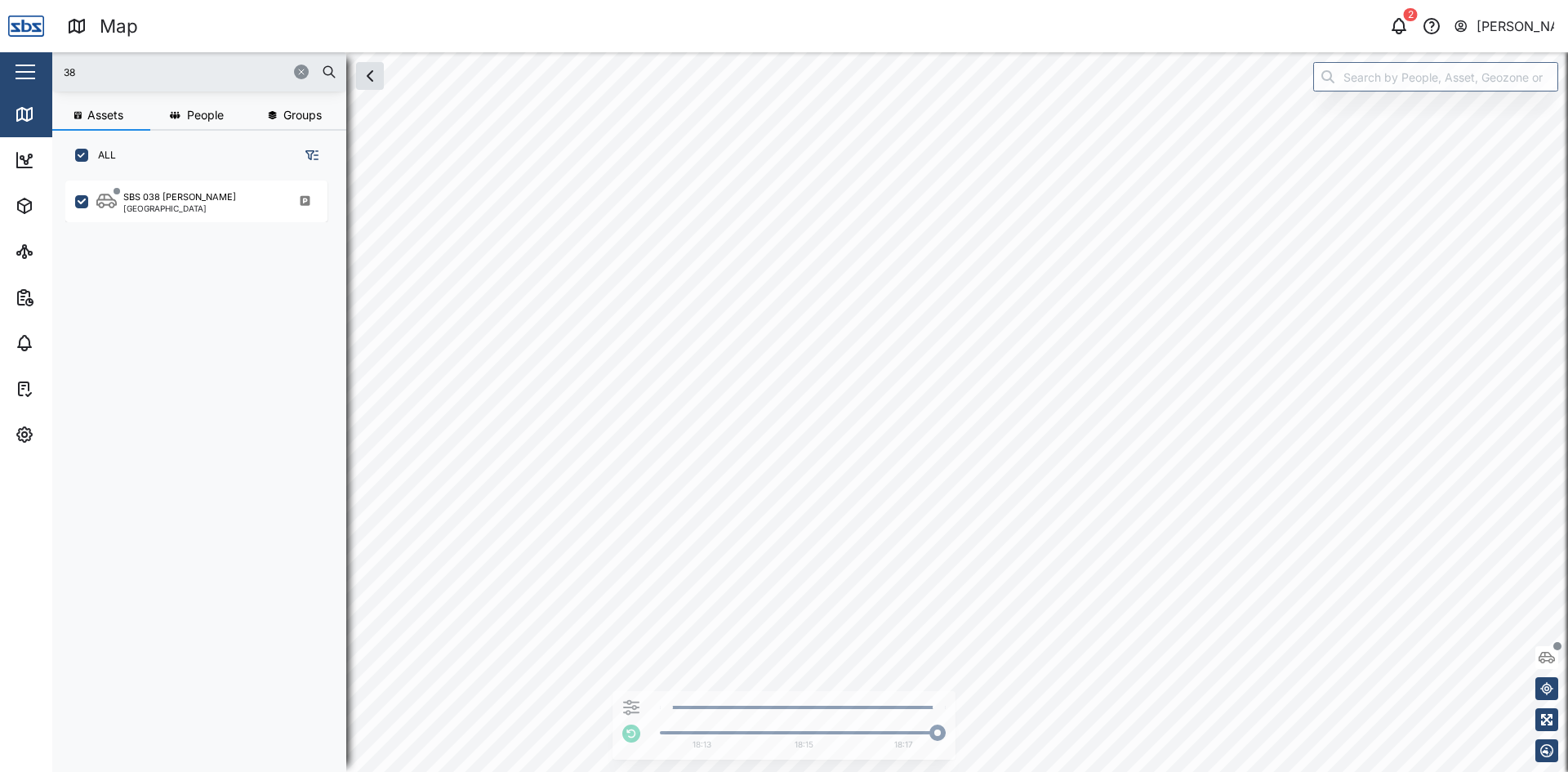
click at [298, 70] on icon "button" at bounding box center [301, 72] width 9 height 9
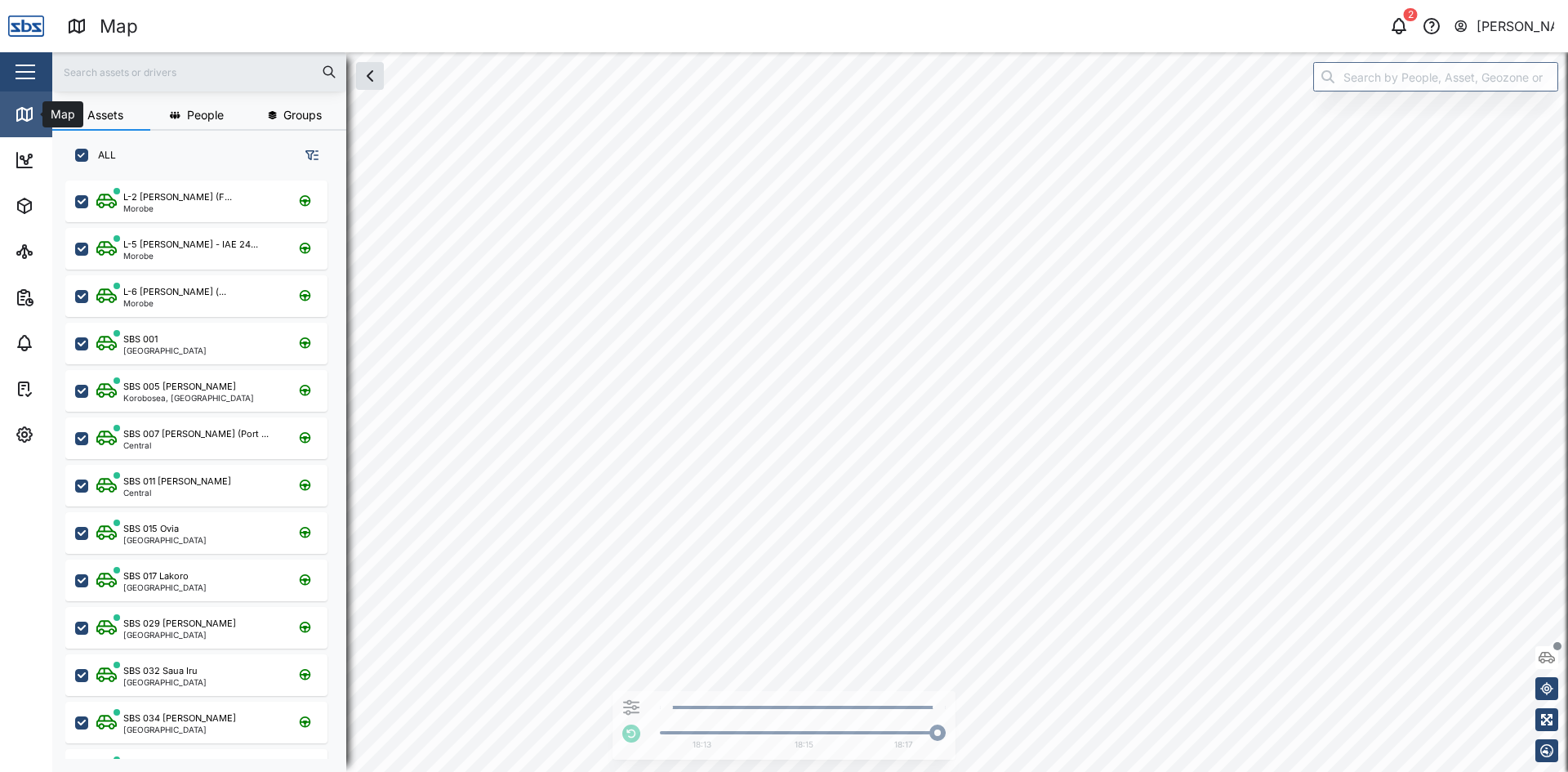
click at [27, 117] on icon at bounding box center [27, 115] width 0 height 10
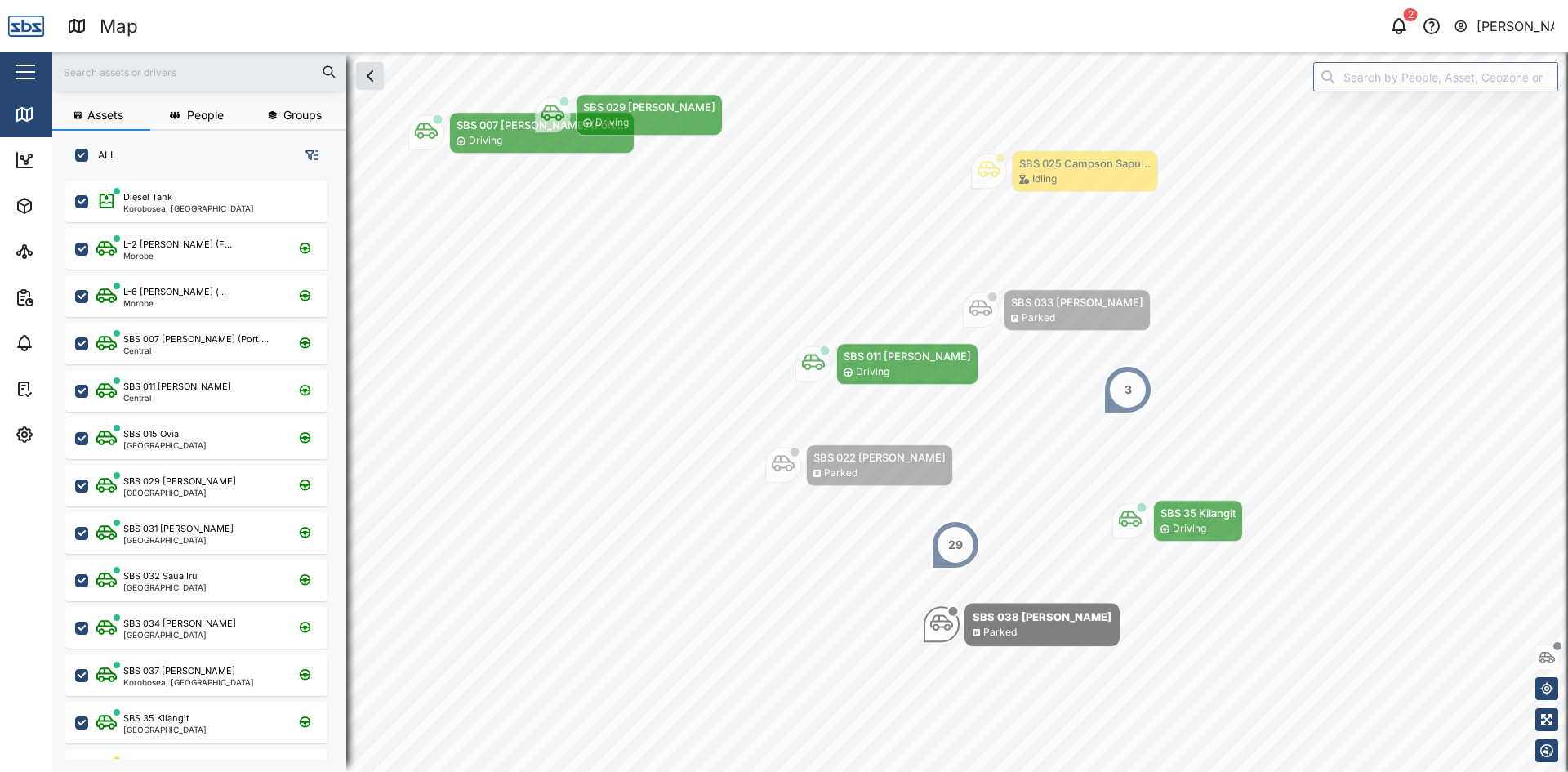
click at [258, 65] on input "text" at bounding box center [199, 72] width 274 height 24
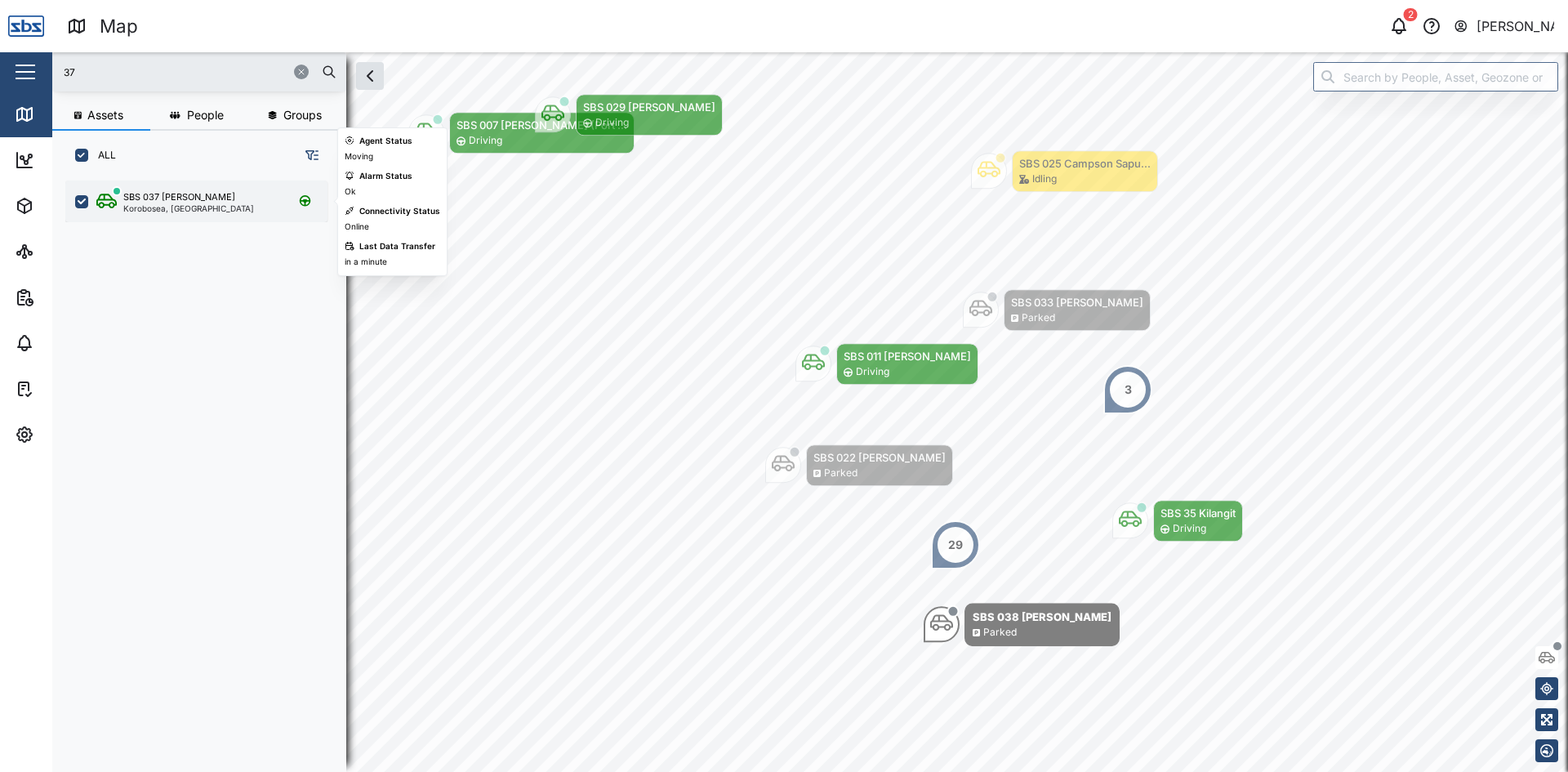
type input "37"
click at [146, 196] on div "SBS 037 [PERSON_NAME]" at bounding box center [179, 197] width 112 height 14
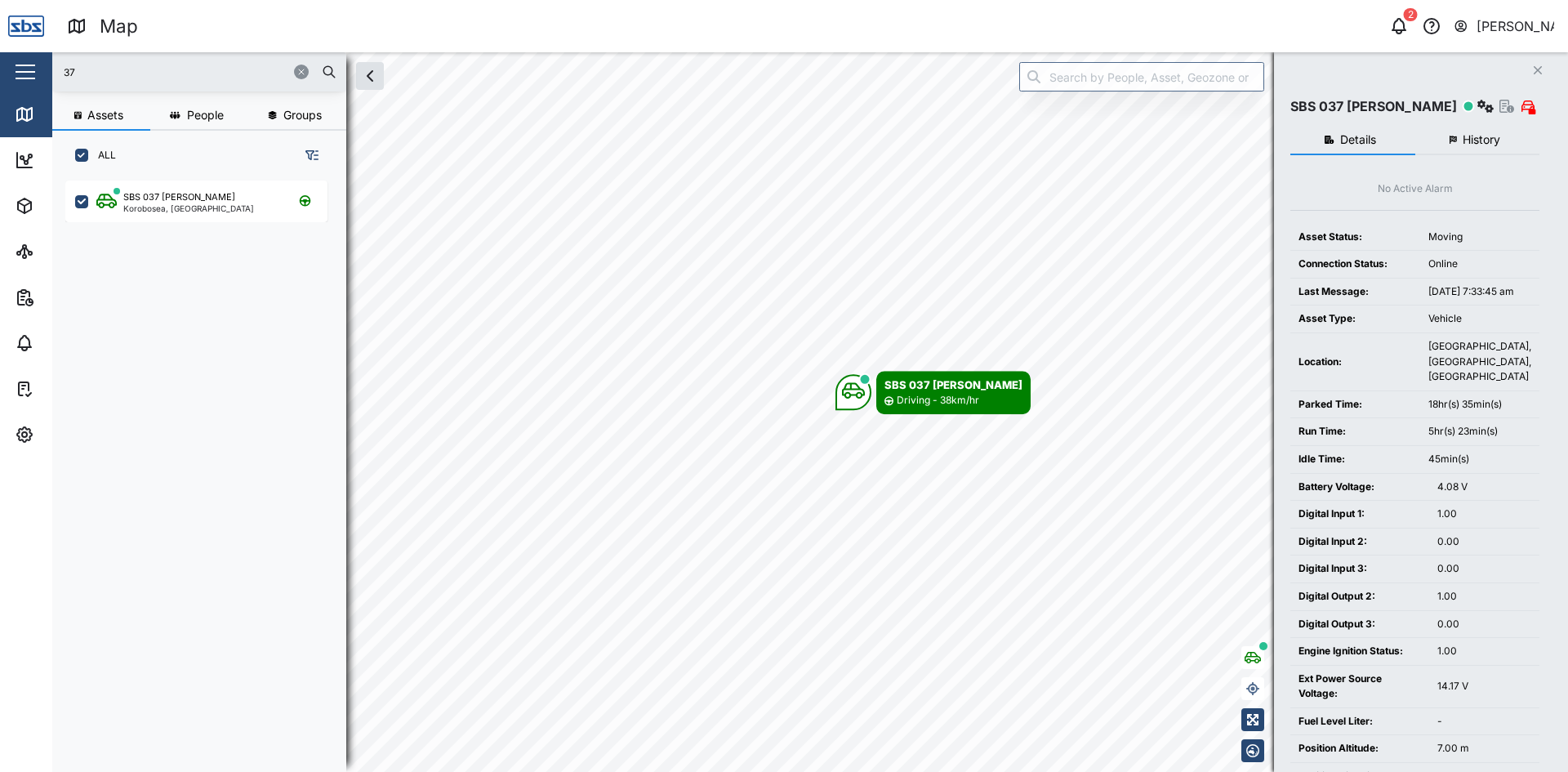
click at [1470, 141] on span "History" at bounding box center [1481, 139] width 37 height 11
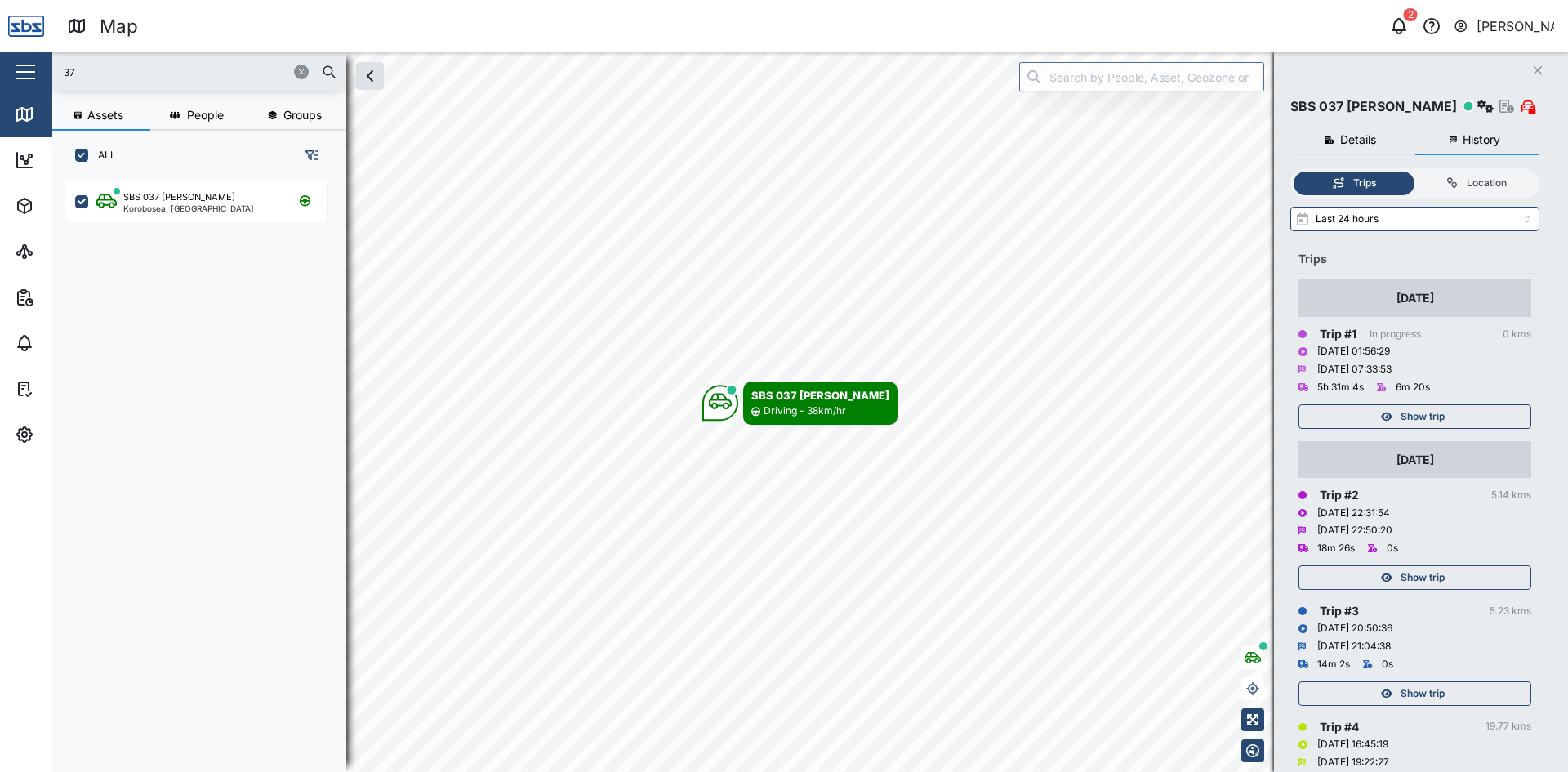
click at [1456, 413] on div "Show trip" at bounding box center [1412, 416] width 212 height 22
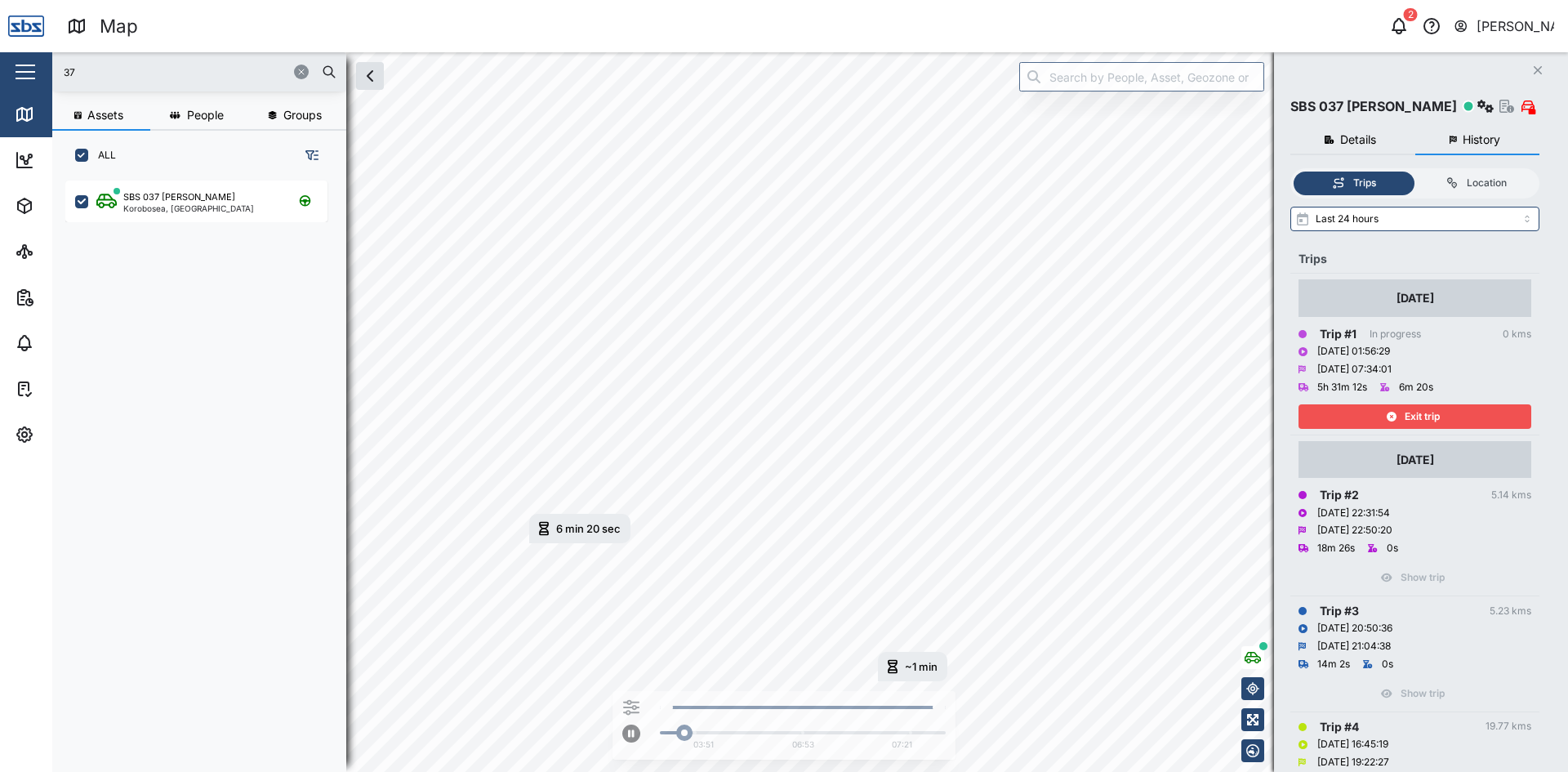
click at [1456, 413] on div "Exit trip" at bounding box center [1412, 416] width 212 height 22
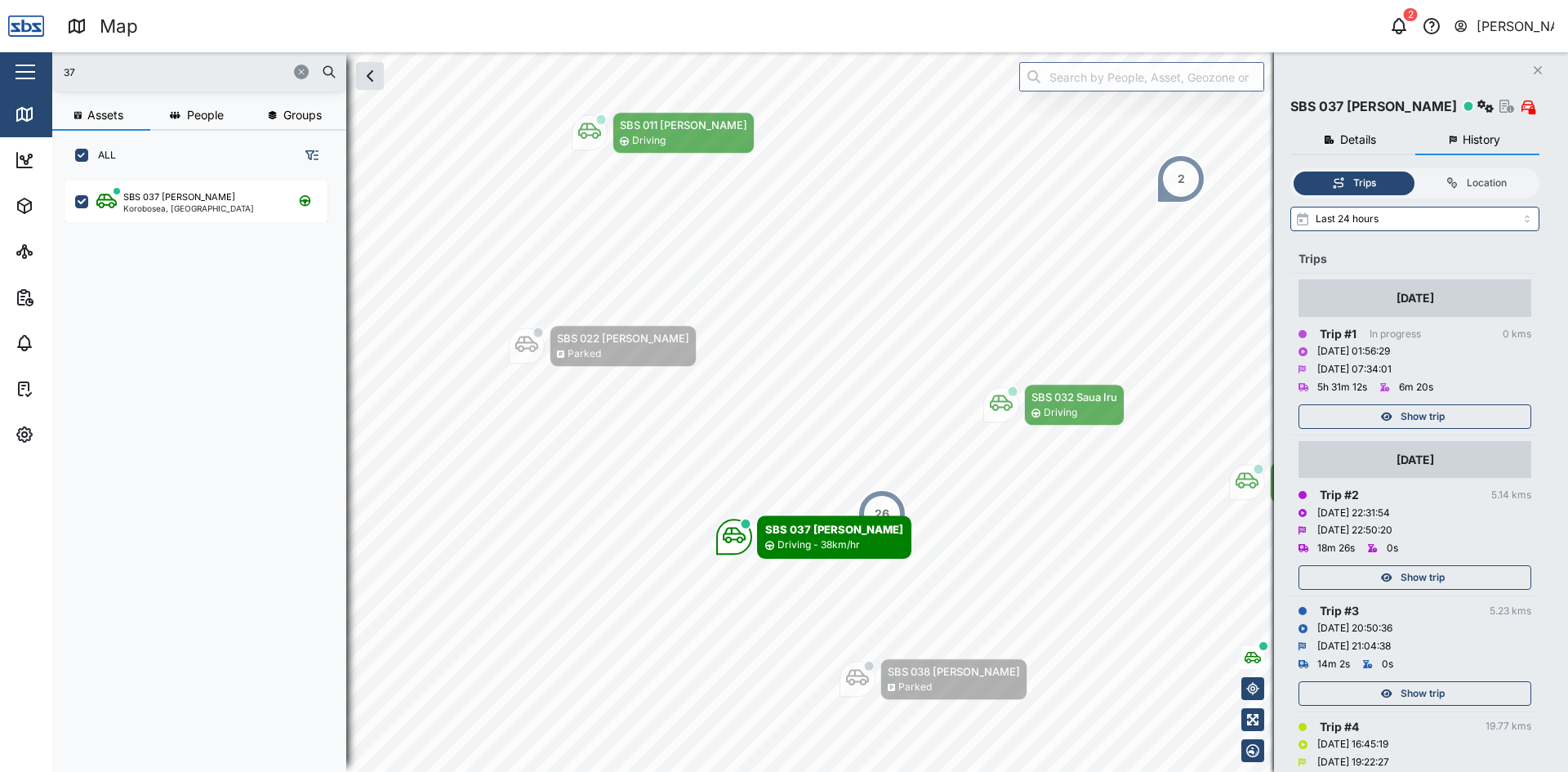
click at [1456, 413] on div "Show trip" at bounding box center [1412, 416] width 212 height 22
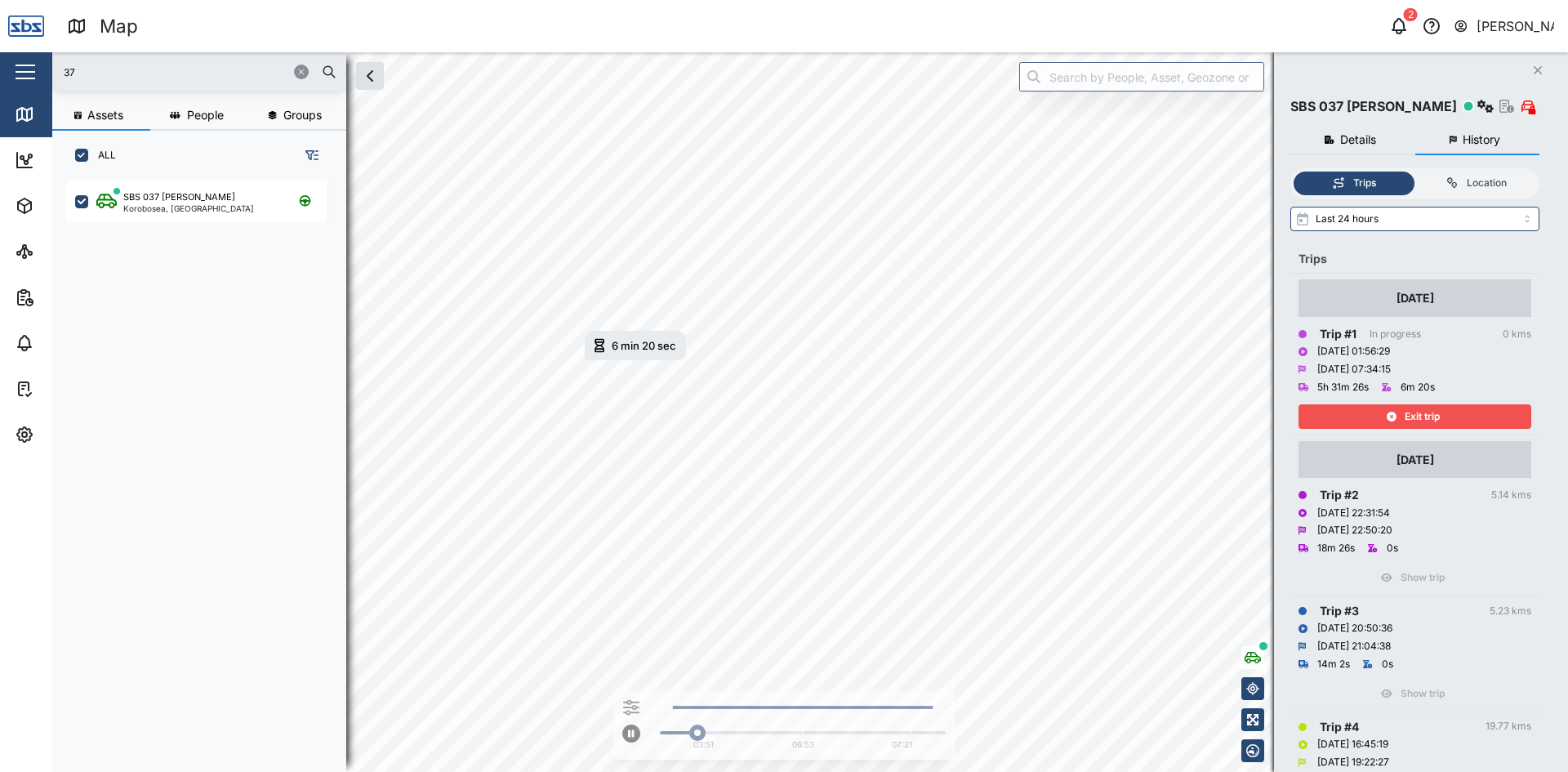
click at [1402, 394] on div "37 Assets People Groups ALL SBS 037 [PERSON_NAME], [GEOGRAPHIC_DATA] Close SBS …" at bounding box center [810, 412] width 1516 height 720
click at [1325, 417] on div "Exit trip" at bounding box center [1412, 416] width 212 height 22
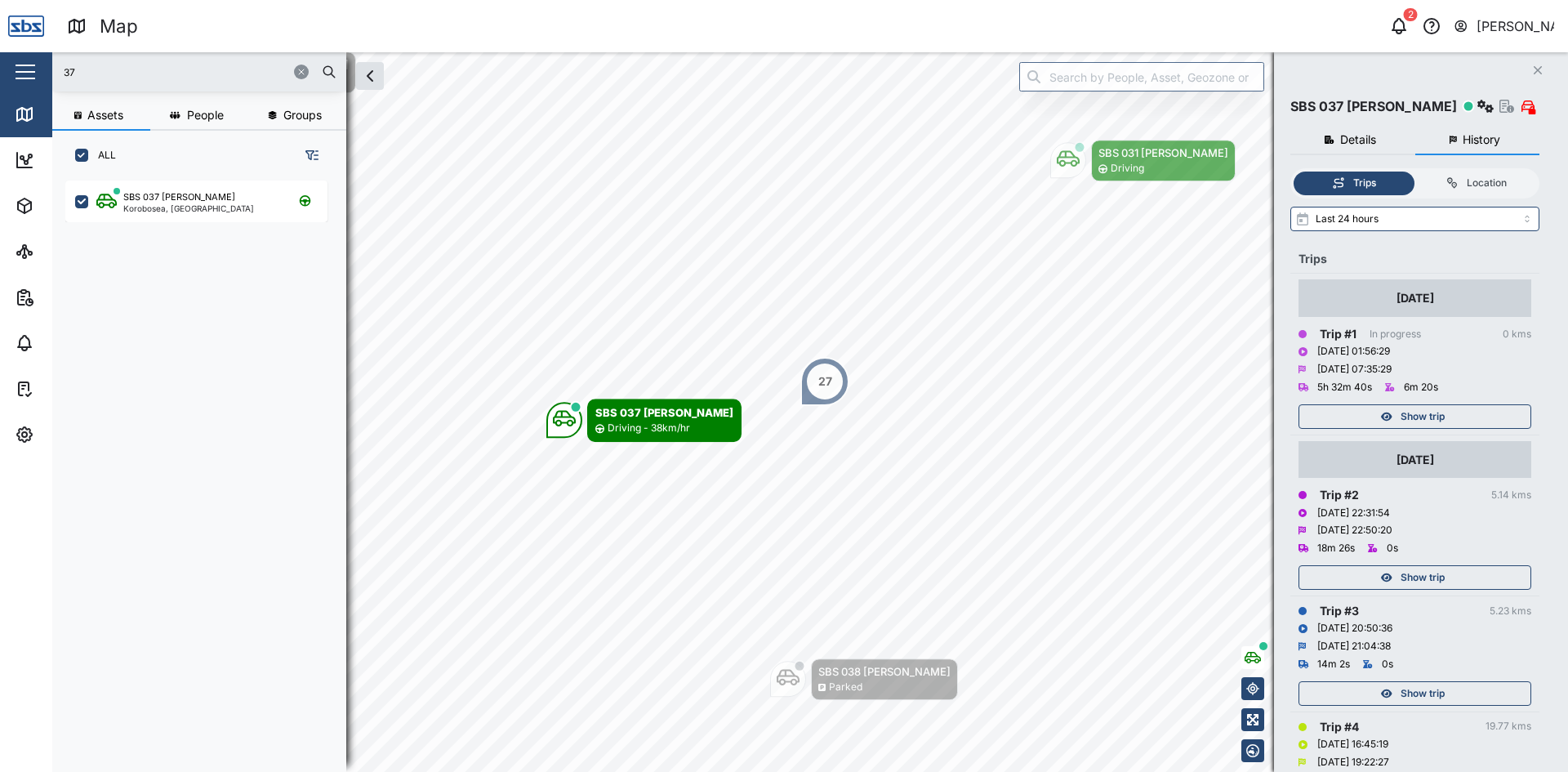
click at [1400, 410] on span "Show trip" at bounding box center [1421, 416] width 44 height 22
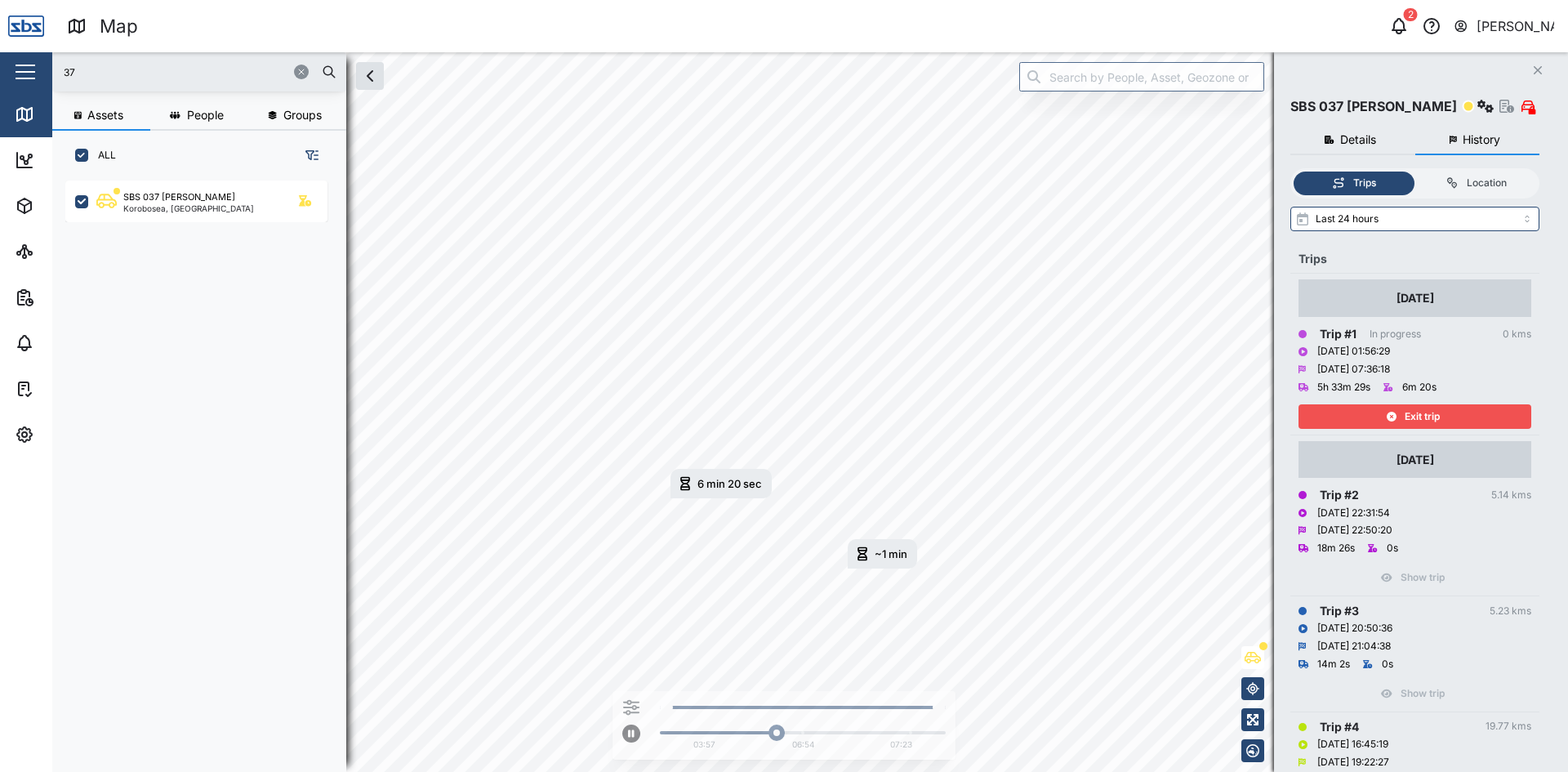
click at [1453, 408] on div "Exit trip" at bounding box center [1412, 416] width 212 height 22
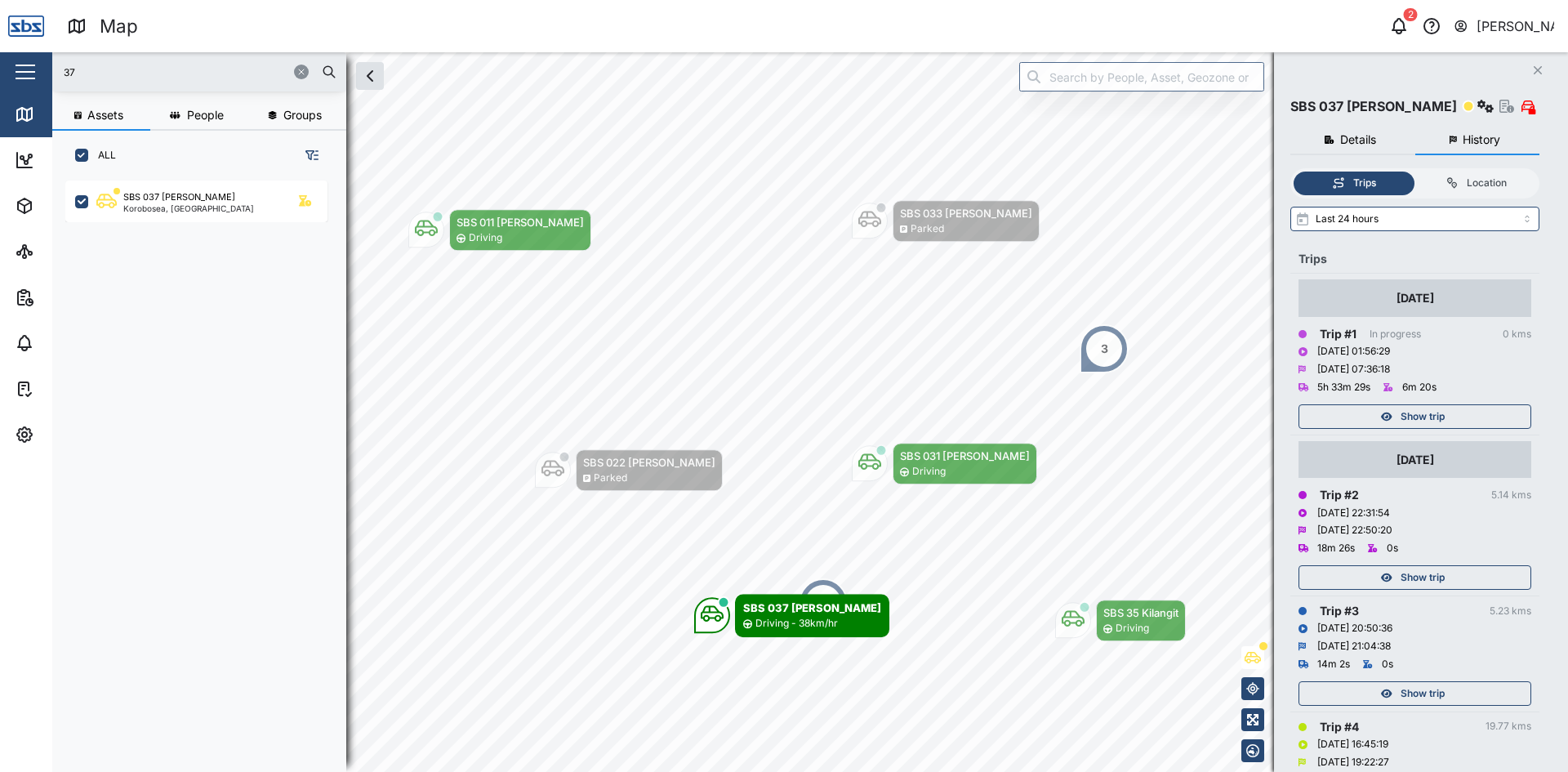
click at [303, 70] on icon "button" at bounding box center [301, 72] width 9 height 9
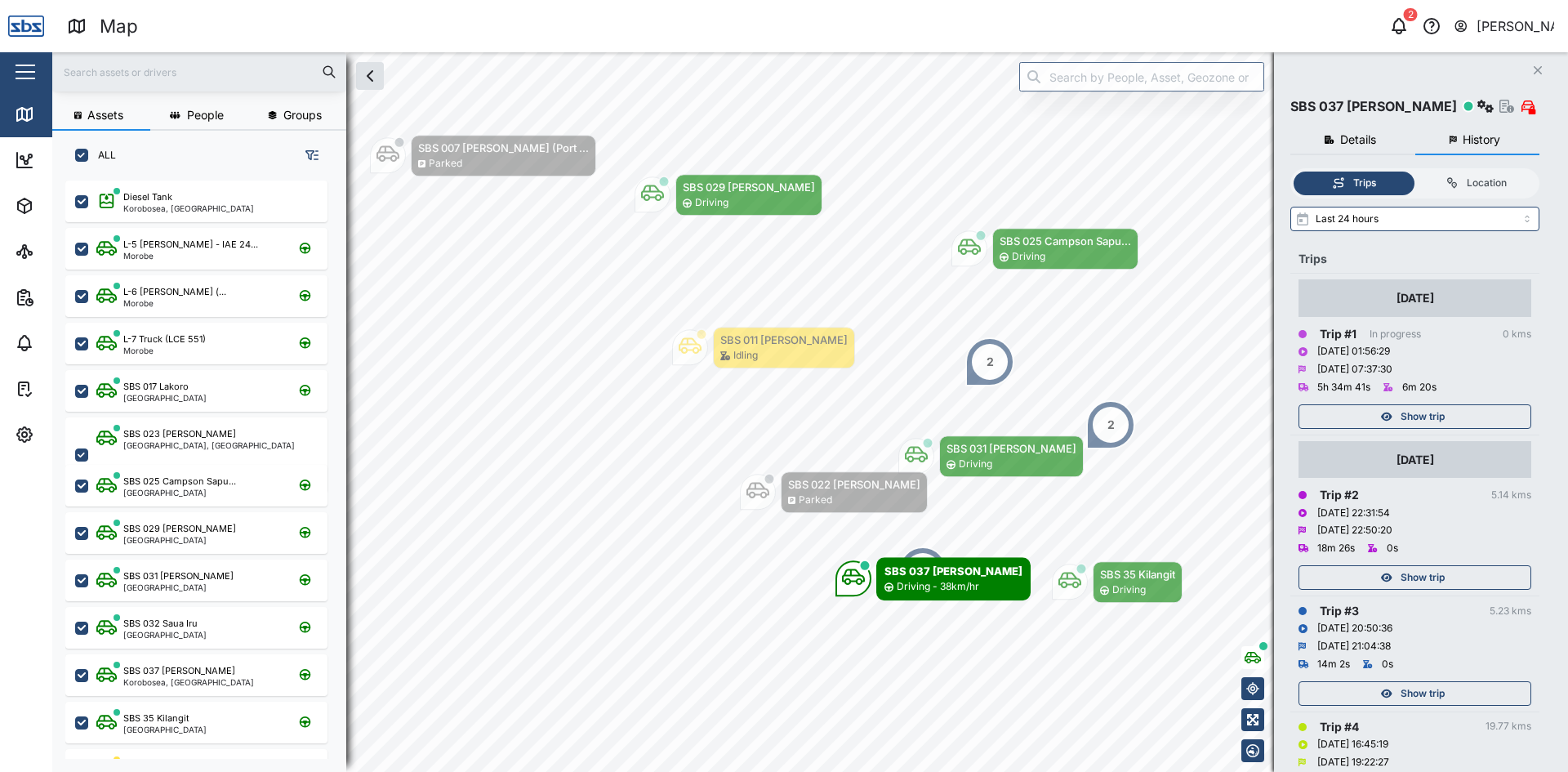
click at [1535, 71] on icon "Close" at bounding box center [1537, 70] width 9 height 13
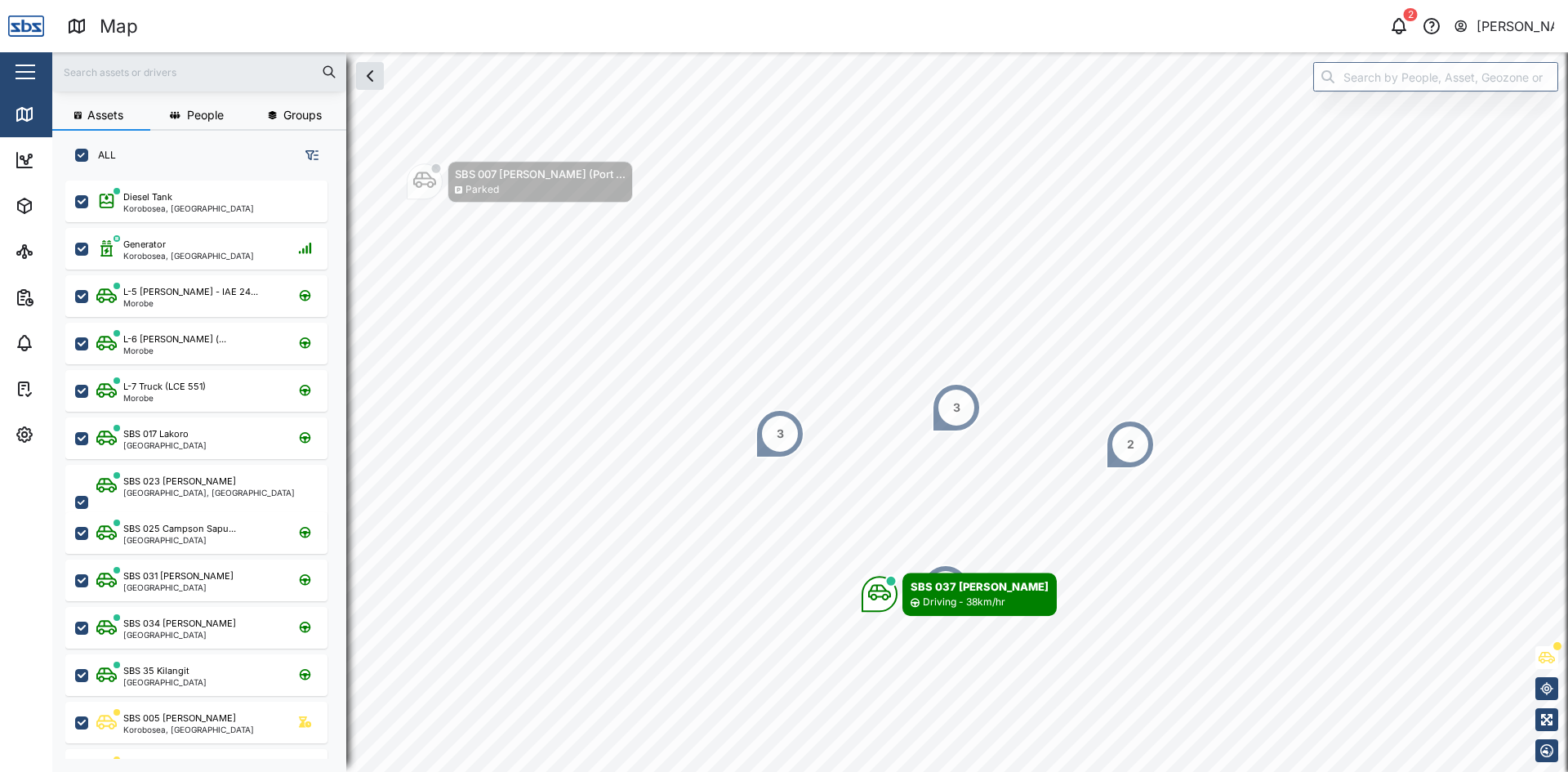
click at [123, 78] on input "text" at bounding box center [199, 72] width 274 height 24
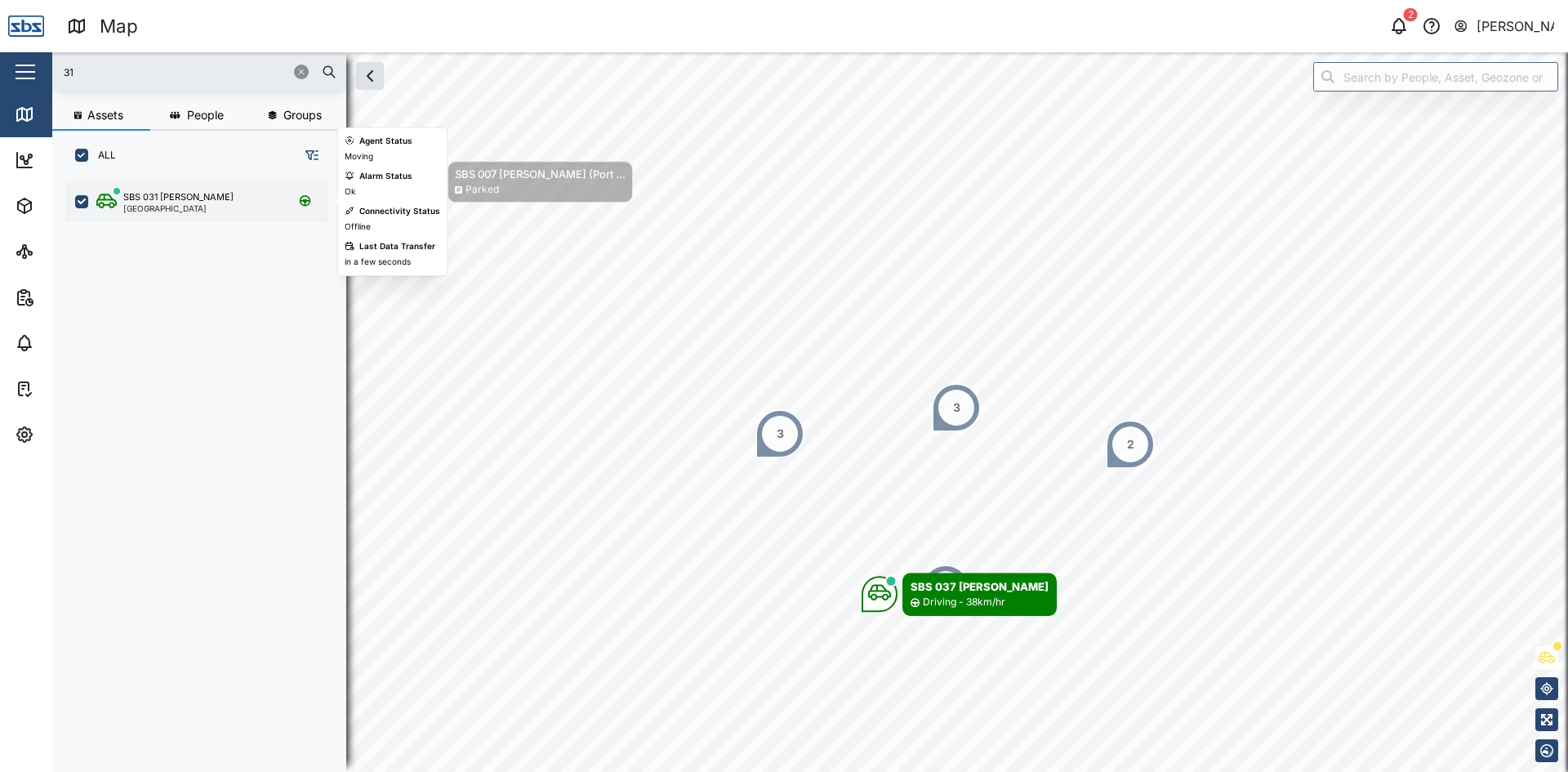
type input "31"
click at [147, 199] on div "SBS 031 [PERSON_NAME]" at bounding box center [178, 197] width 110 height 14
click at [186, 199] on div "SBS 031 [PERSON_NAME]" at bounding box center [178, 197] width 110 height 14
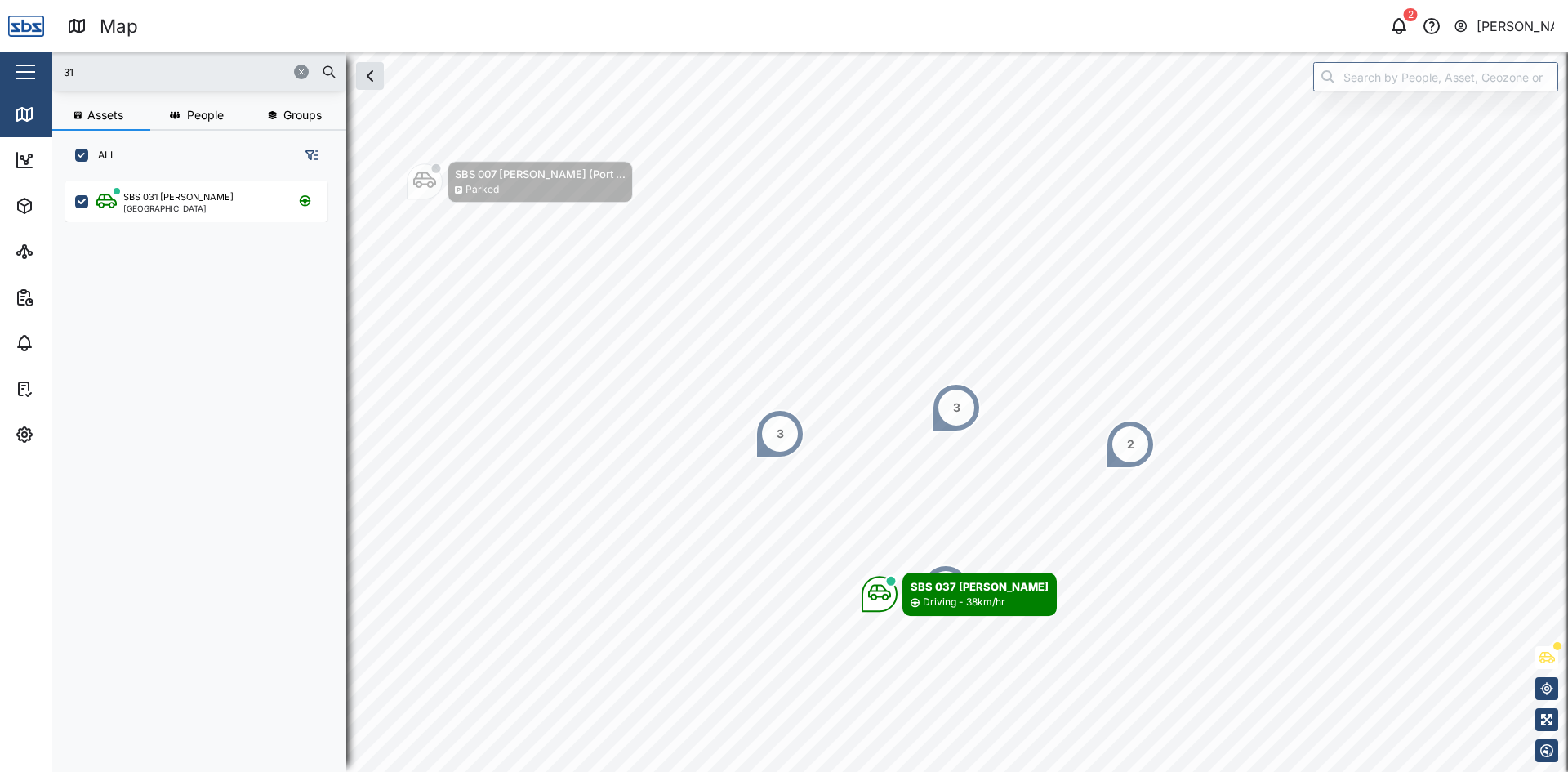
click at [303, 71] on icon "button" at bounding box center [301, 72] width 9 height 9
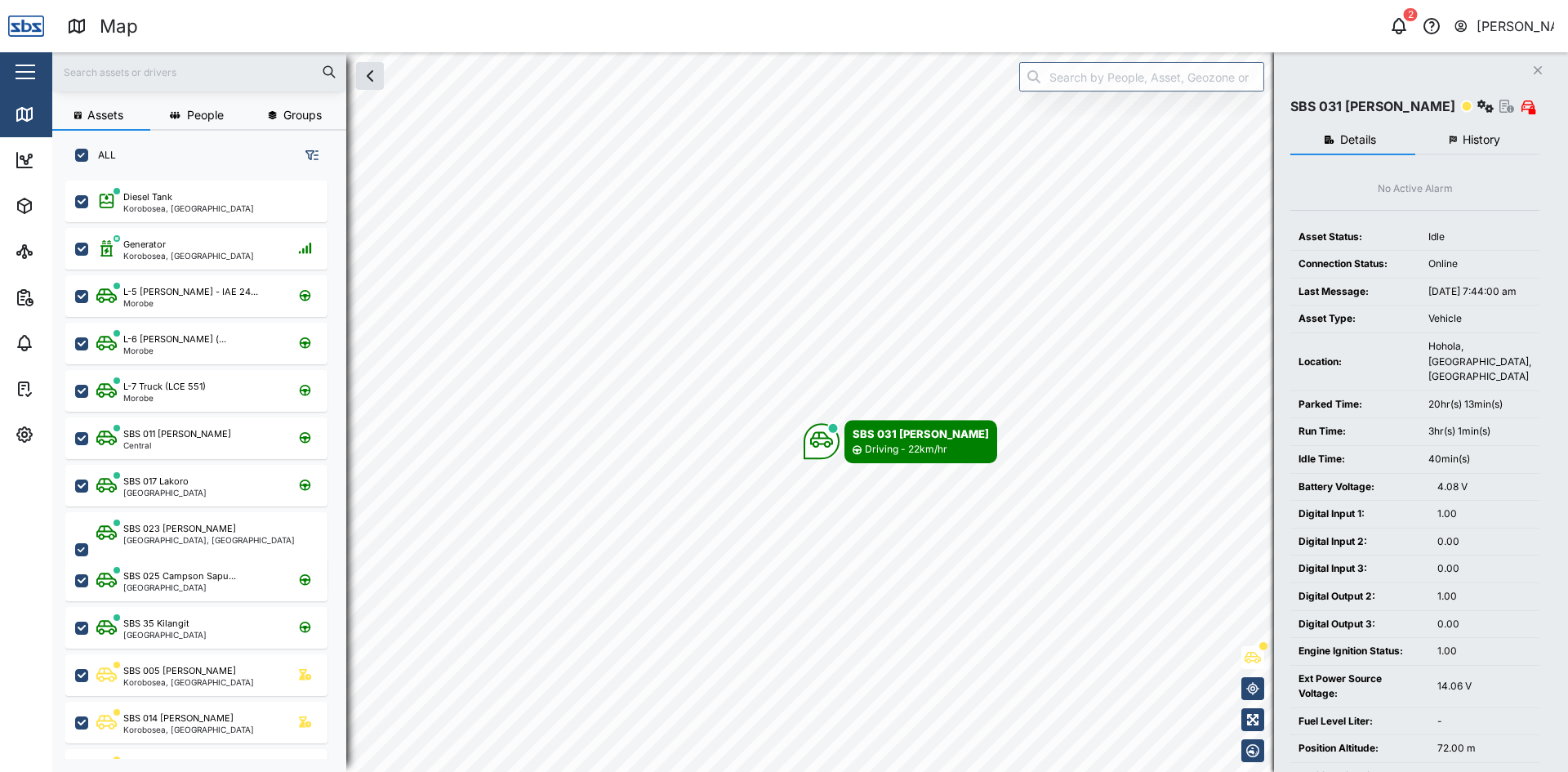
click at [136, 78] on input "text" at bounding box center [199, 72] width 274 height 24
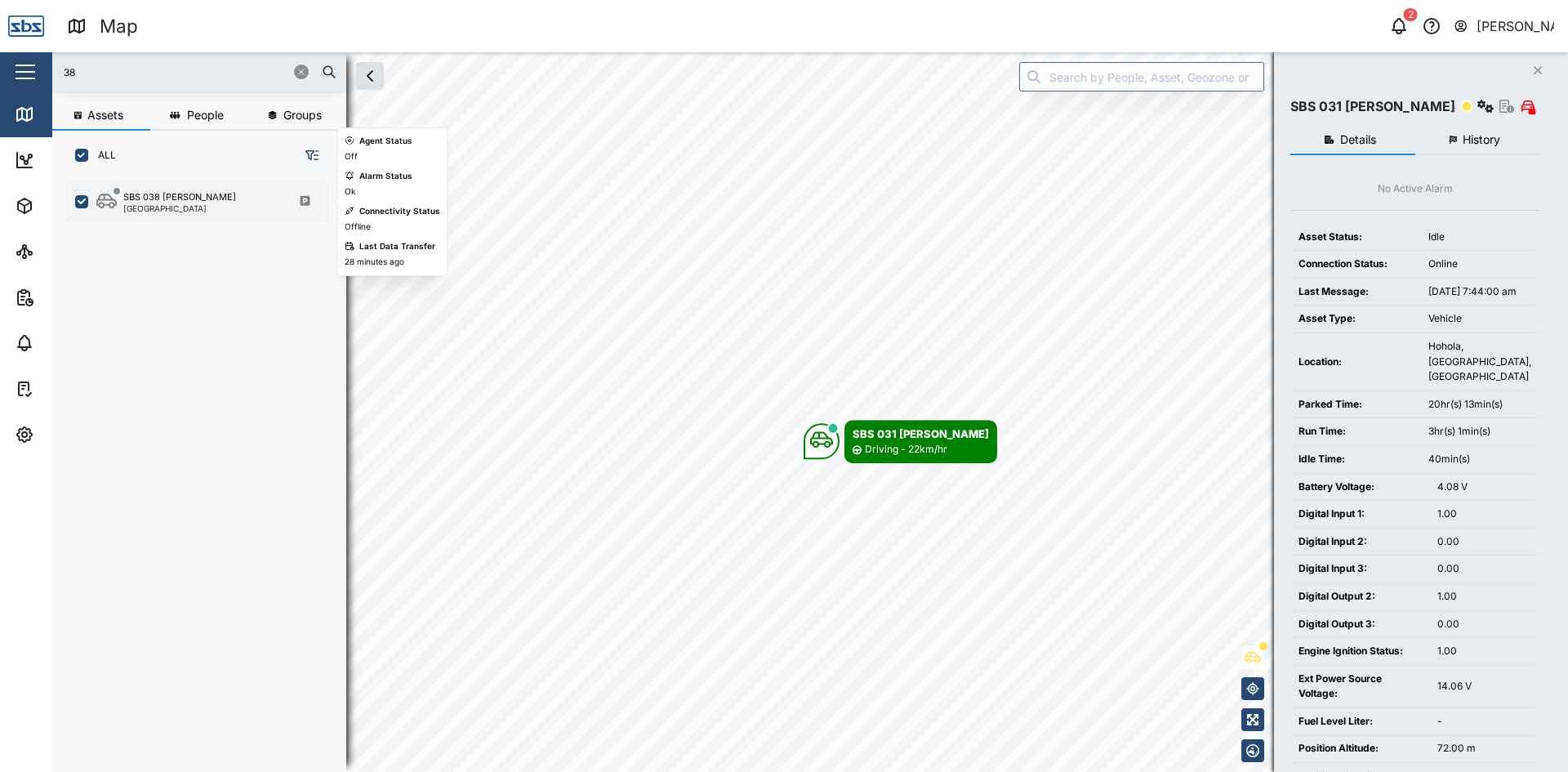
type input "38"
click at [155, 205] on div "[GEOGRAPHIC_DATA]" at bounding box center [179, 208] width 113 height 8
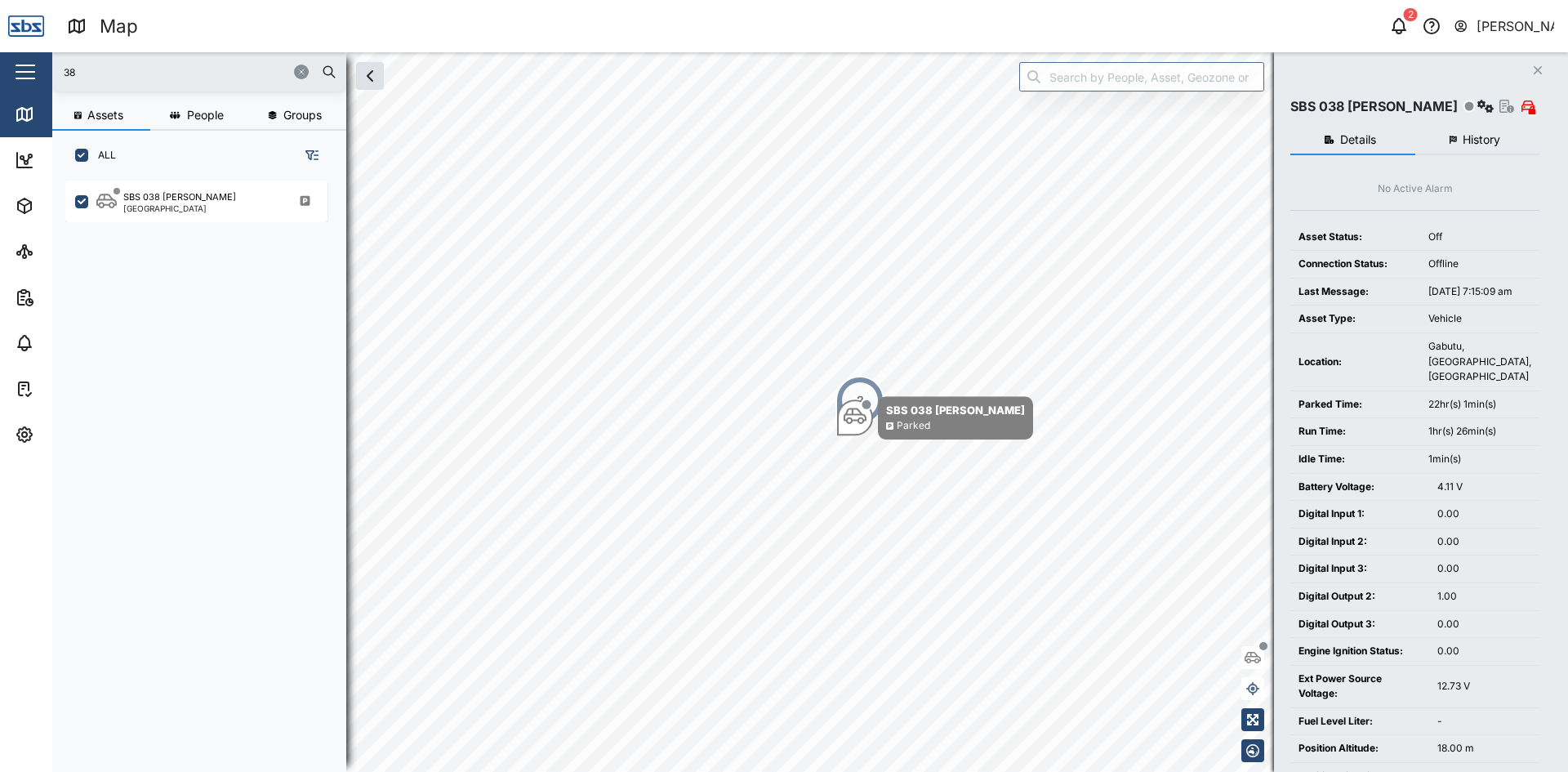
click at [1537, 66] on icon "Close" at bounding box center [1537, 70] width 9 height 13
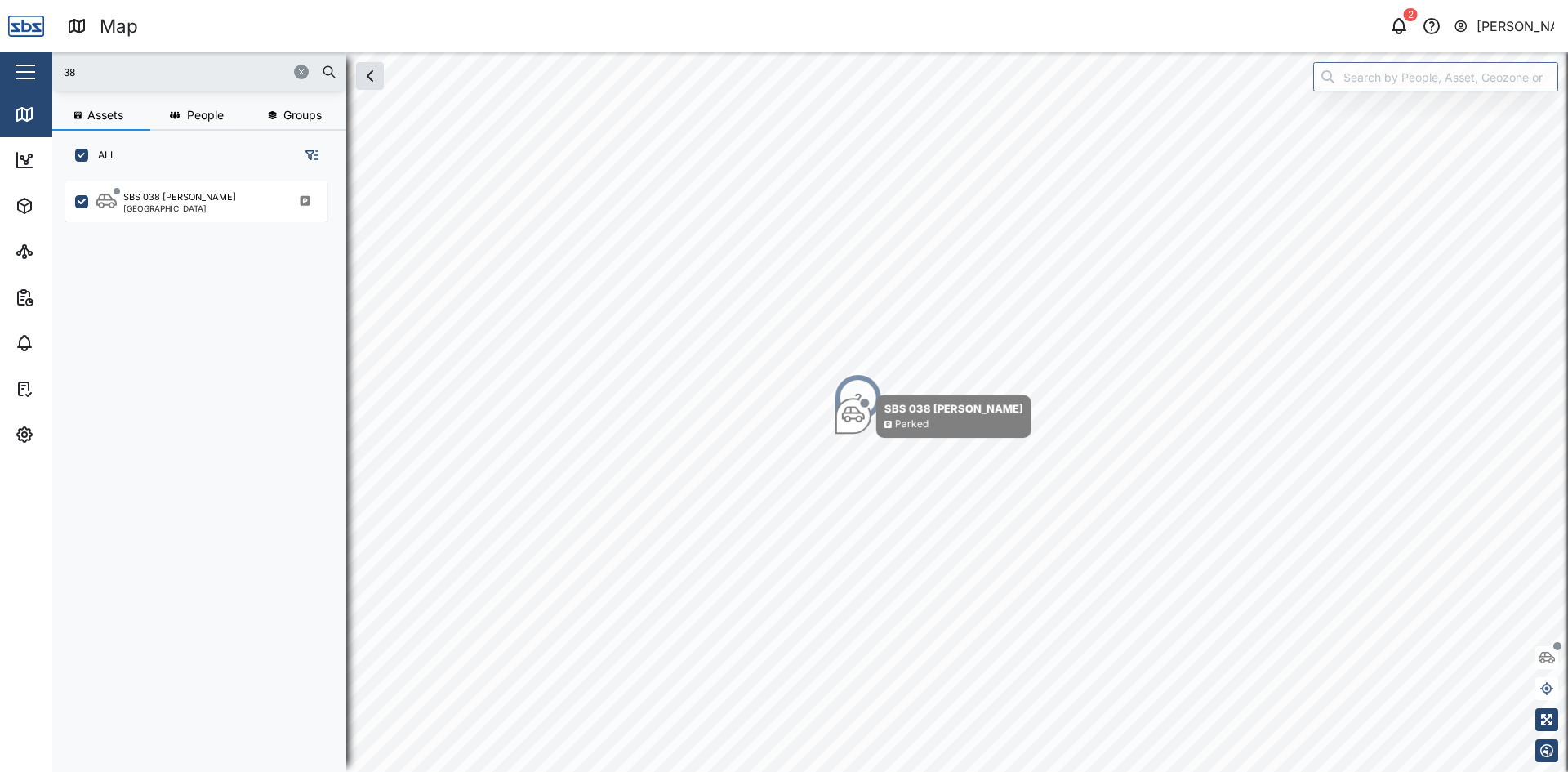
click at [301, 76] on icon "button" at bounding box center [301, 72] width 9 height 9
